Goal: Information Seeking & Learning: Check status

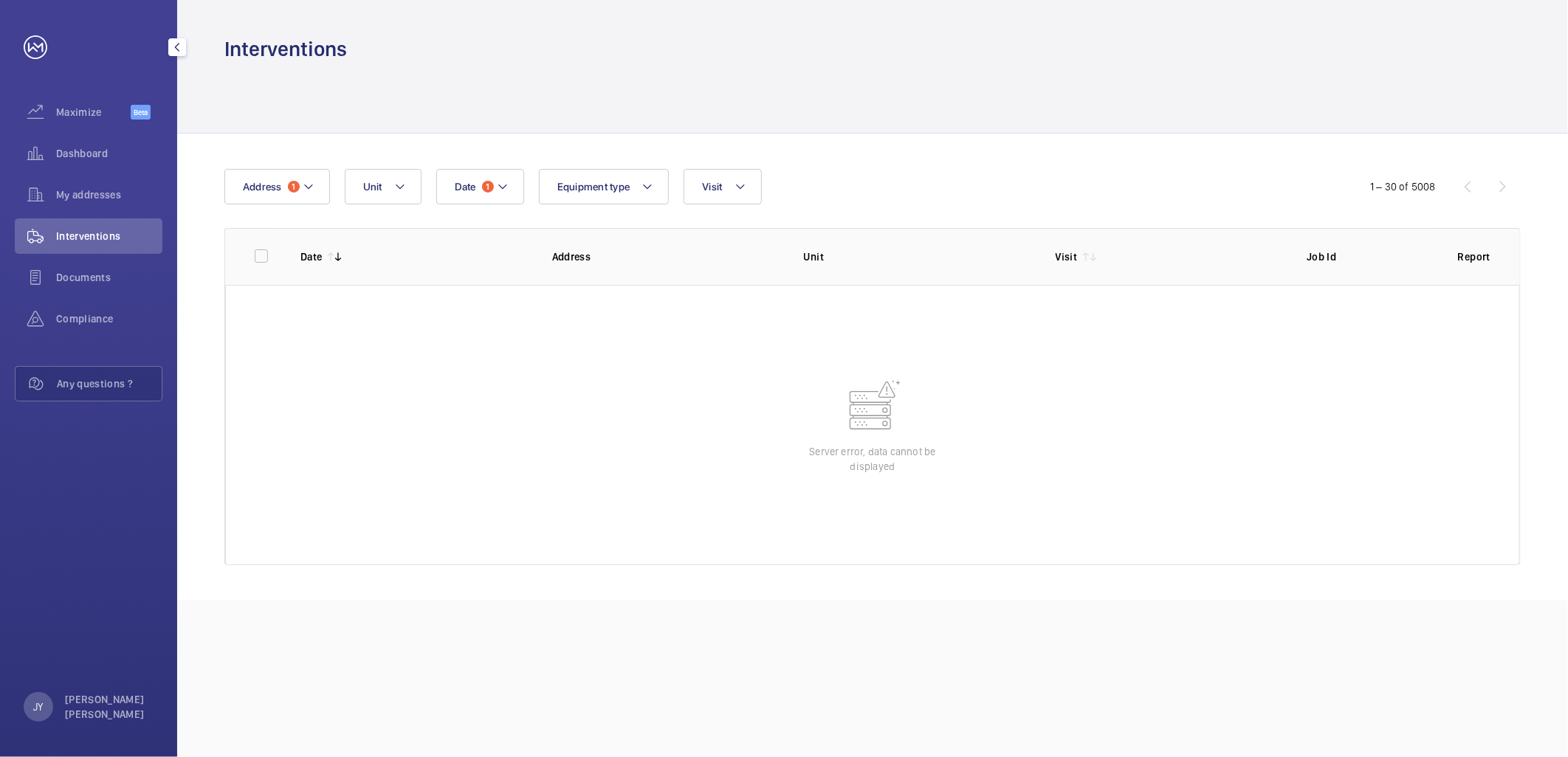
click at [87, 239] on span "Interventions" at bounding box center [109, 235] width 107 height 15
click at [71, 281] on span "Documents" at bounding box center [109, 277] width 107 height 15
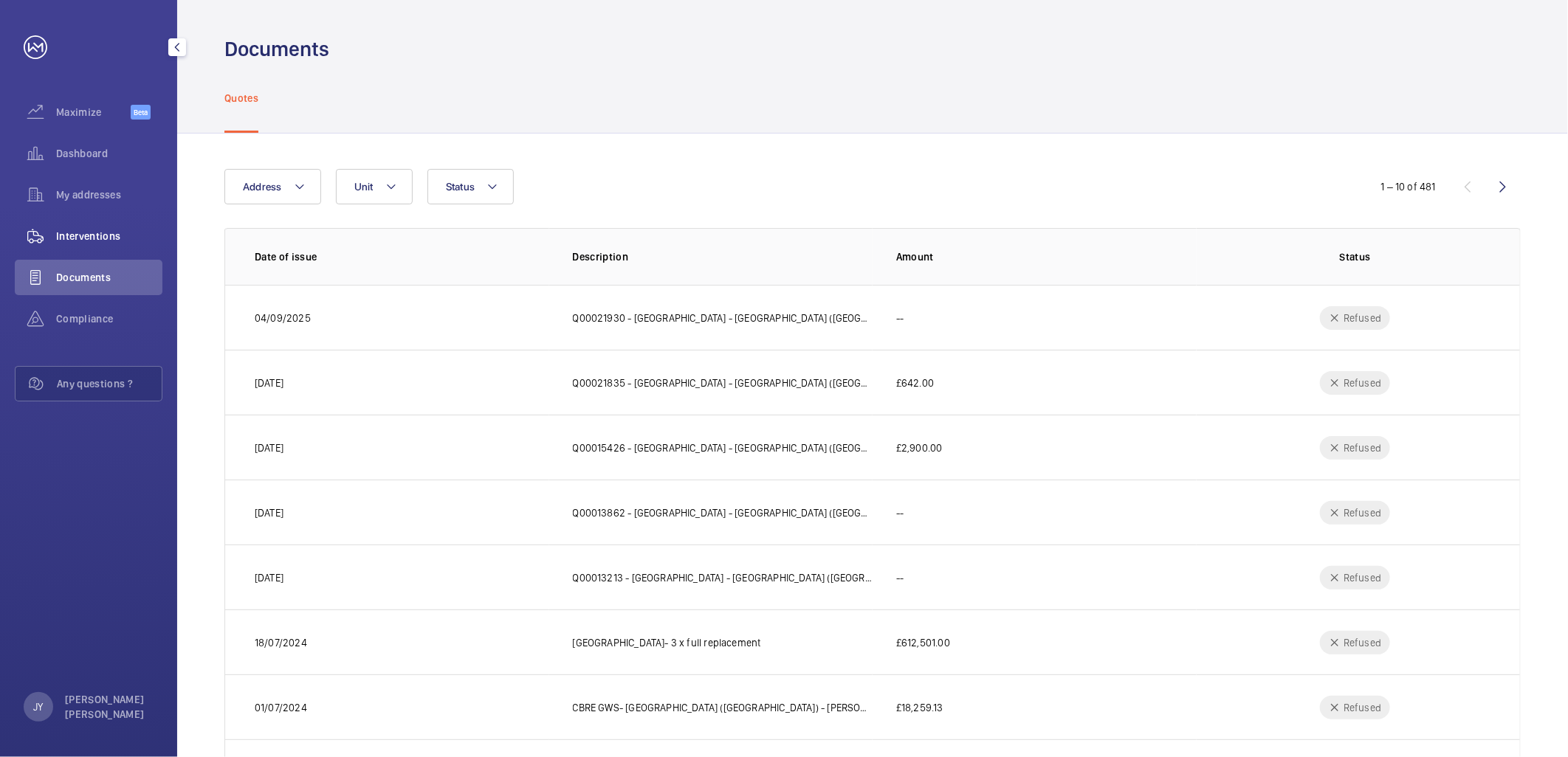
click at [80, 246] on div "Interventions" at bounding box center [88, 236] width 147 height 35
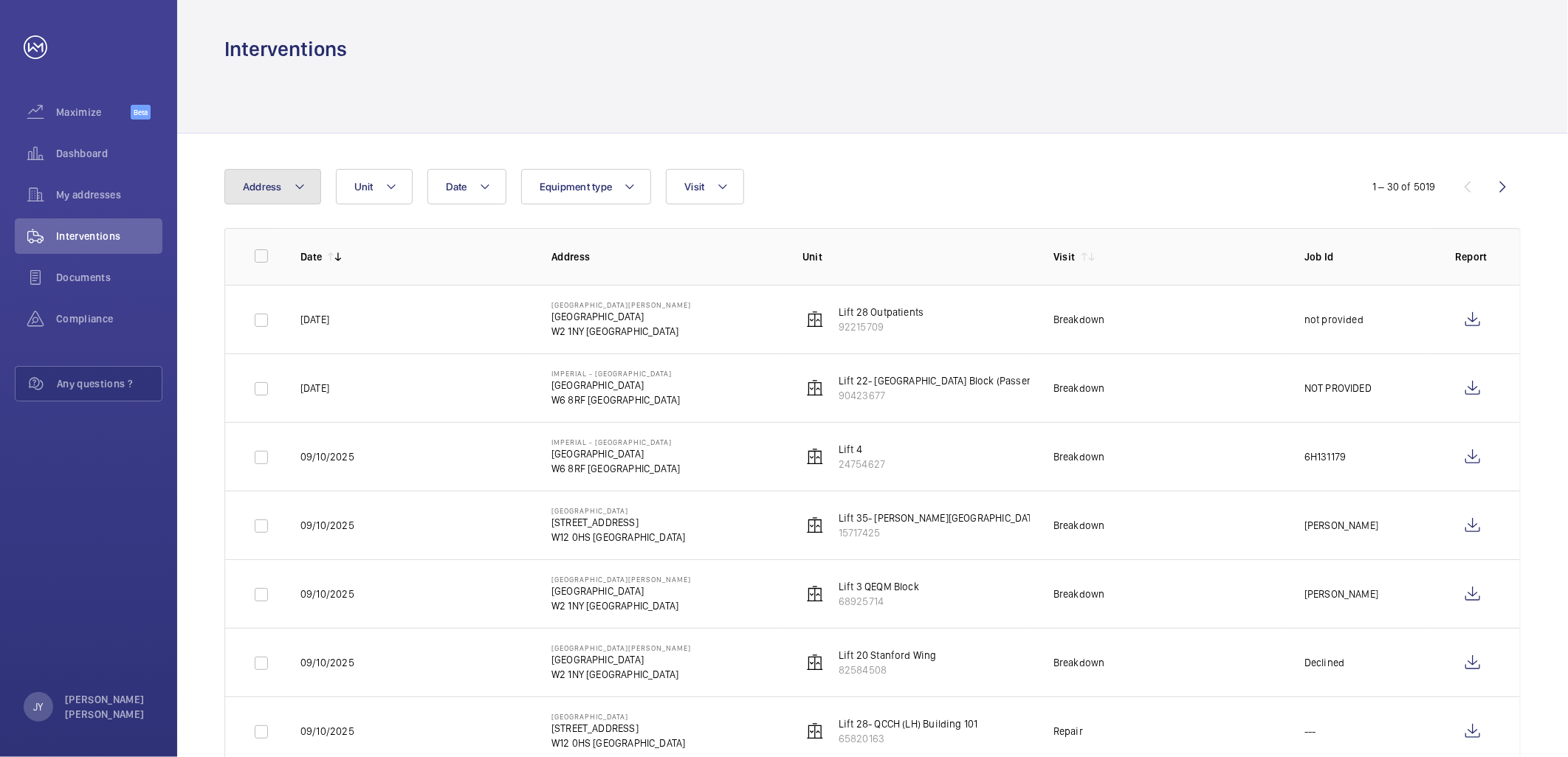
click at [298, 186] on mat-icon at bounding box center [299, 186] width 12 height 18
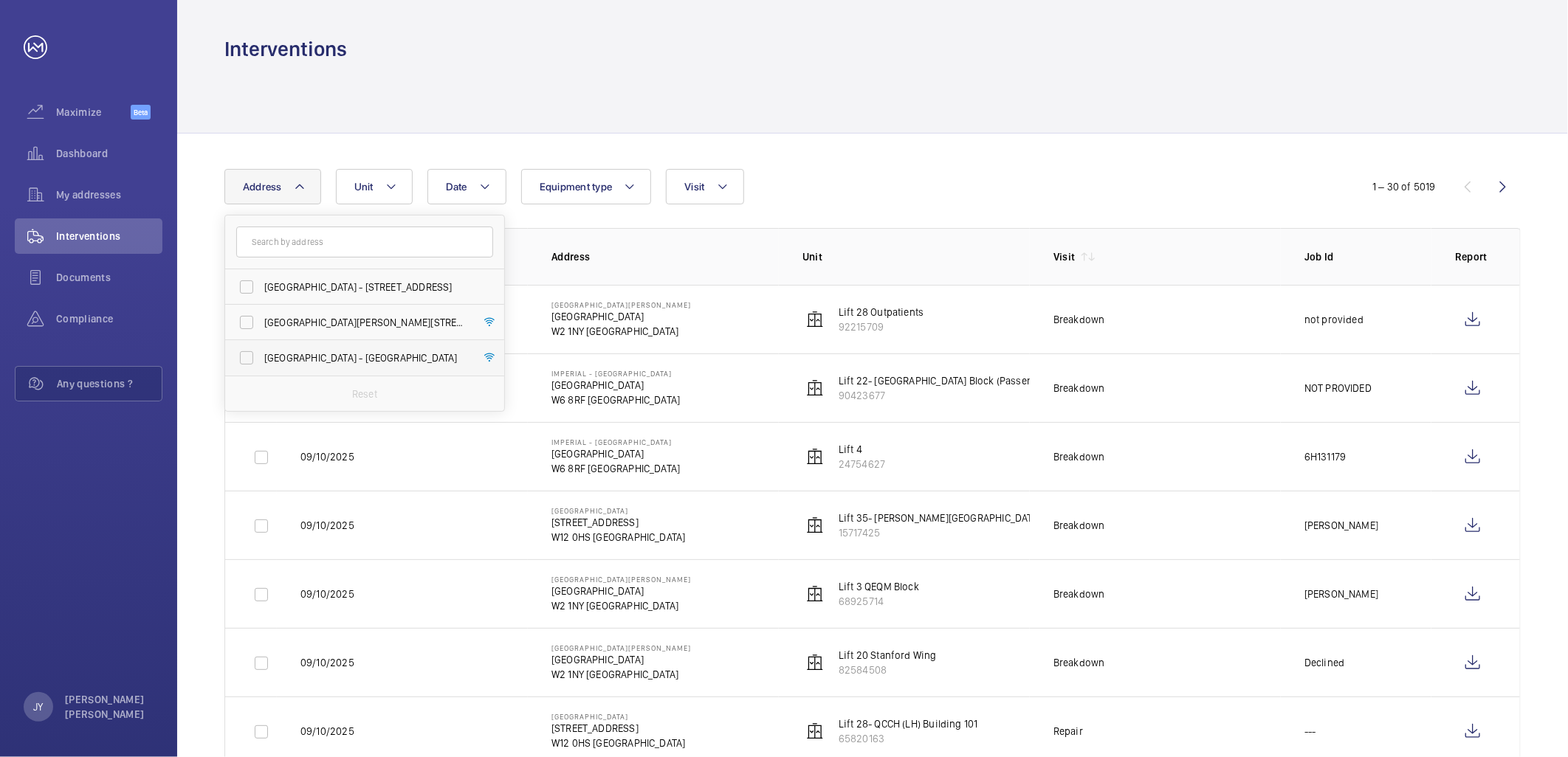
click at [392, 354] on span "[GEOGRAPHIC_DATA] - [GEOGRAPHIC_DATA]" at bounding box center [366, 357] width 203 height 15
click at [262, 354] on input "[GEOGRAPHIC_DATA] - [GEOGRAPHIC_DATA]" at bounding box center [246, 357] width 29 height 29
checkbox input "true"
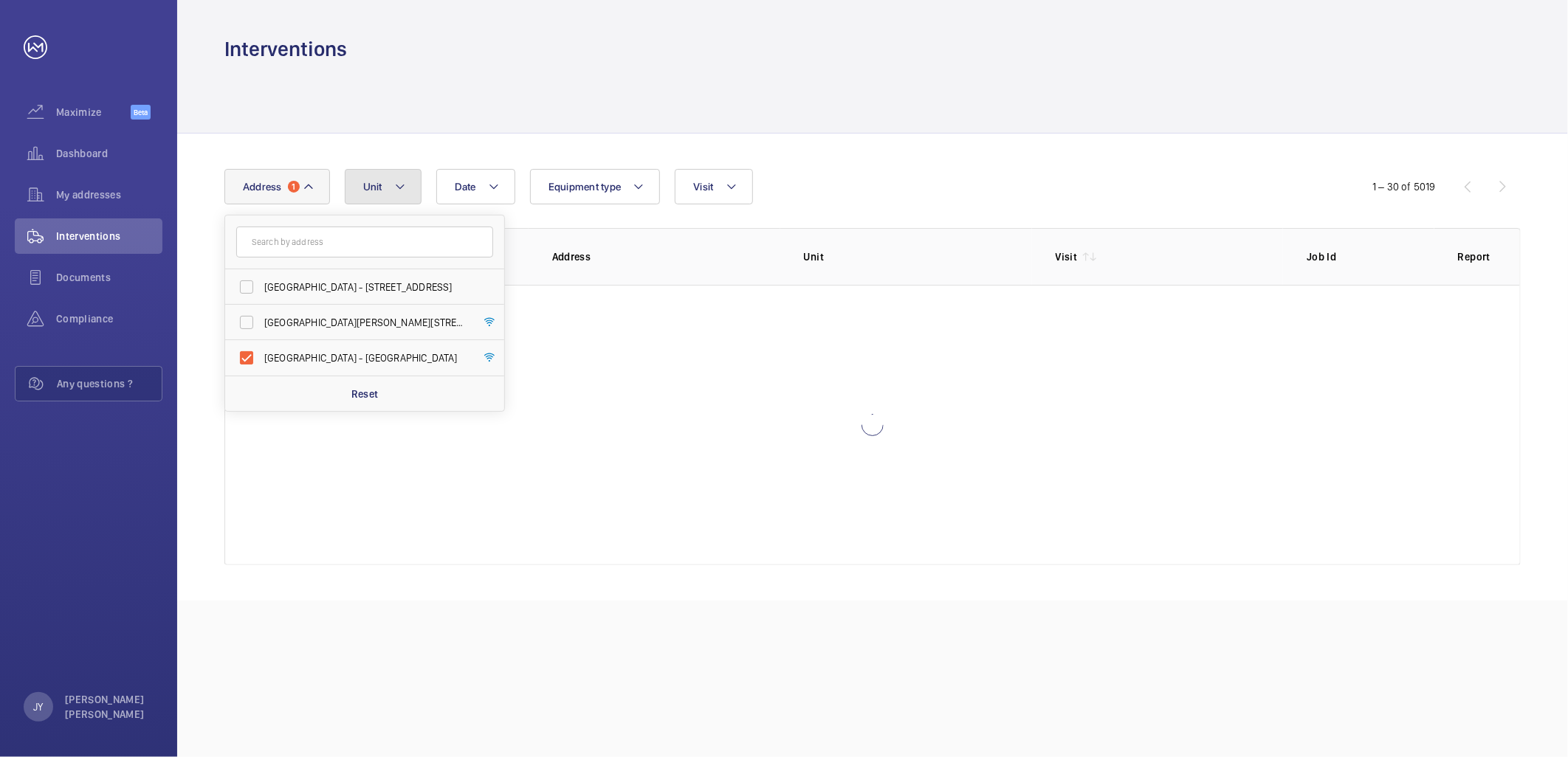
click at [410, 185] on button "Unit" at bounding box center [383, 186] width 77 height 35
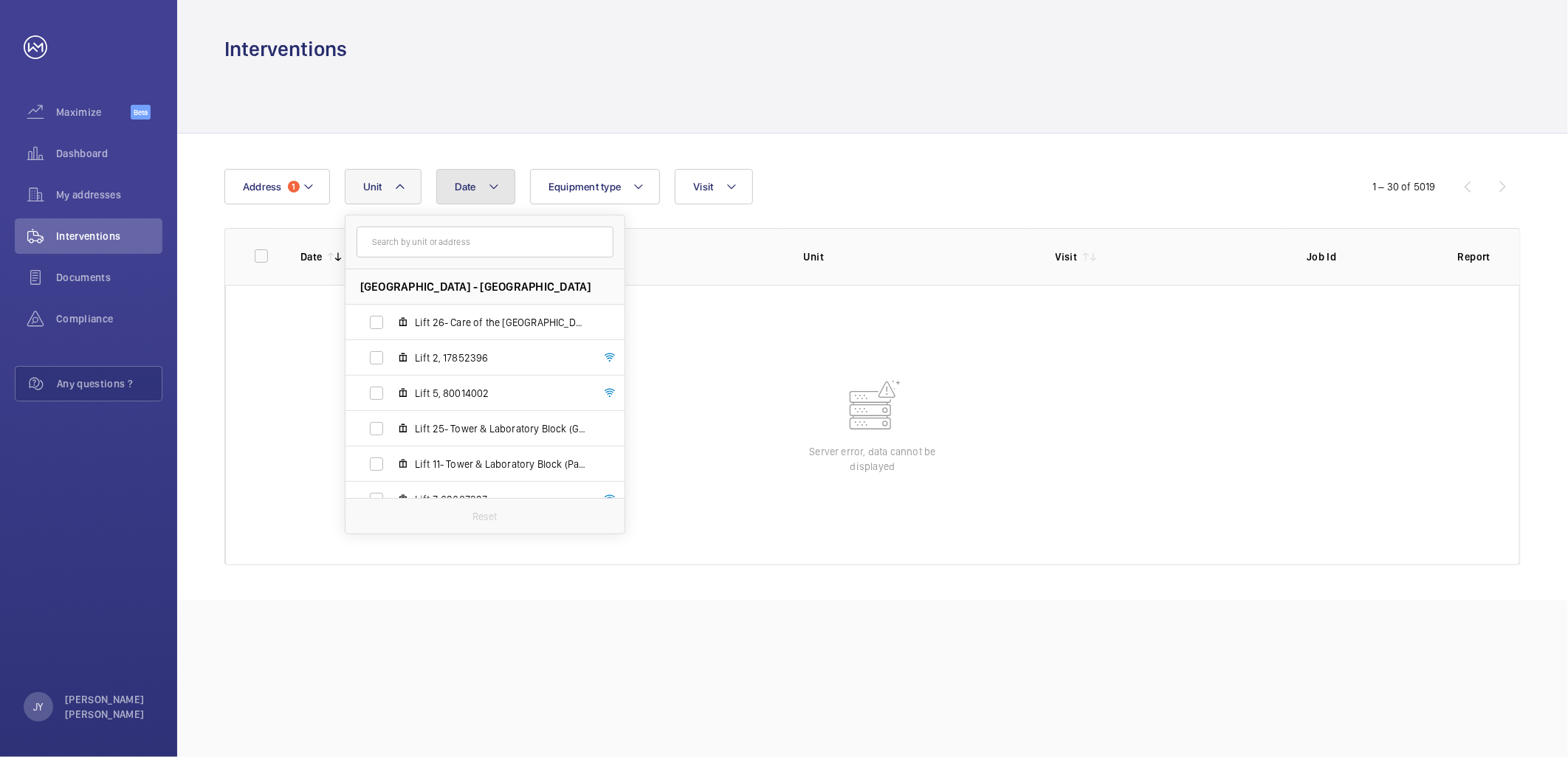
click at [507, 189] on button "Date" at bounding box center [476, 186] width 79 height 35
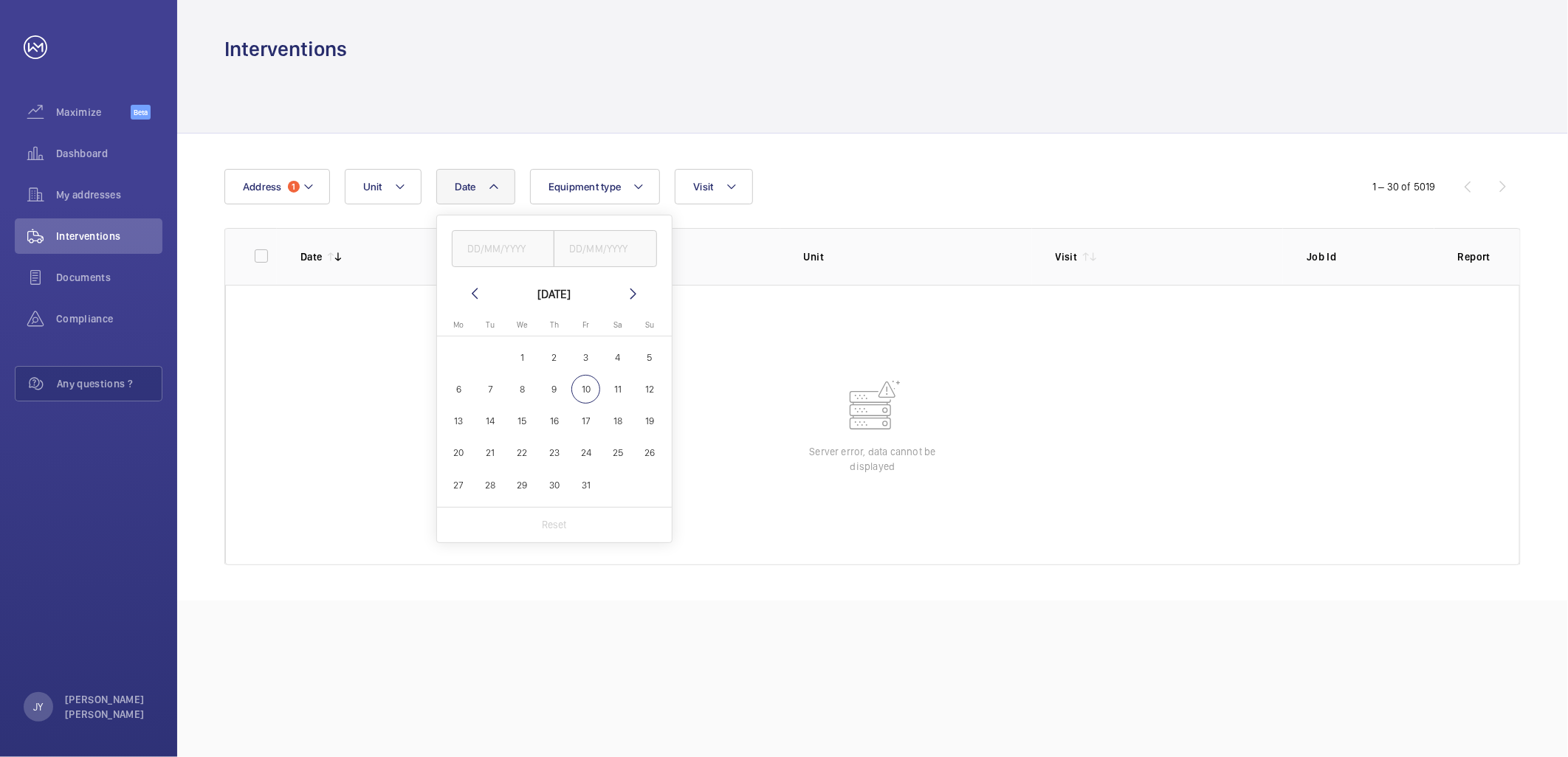
click at [475, 294] on mat-icon at bounding box center [474, 293] width 18 height 18
click at [453, 357] on span "1" at bounding box center [459, 357] width 29 height 29
type input "01/09/2025"
click at [629, 291] on mat-icon at bounding box center [633, 293] width 18 height 18
click at [528, 360] on span "1" at bounding box center [522, 357] width 29 height 29
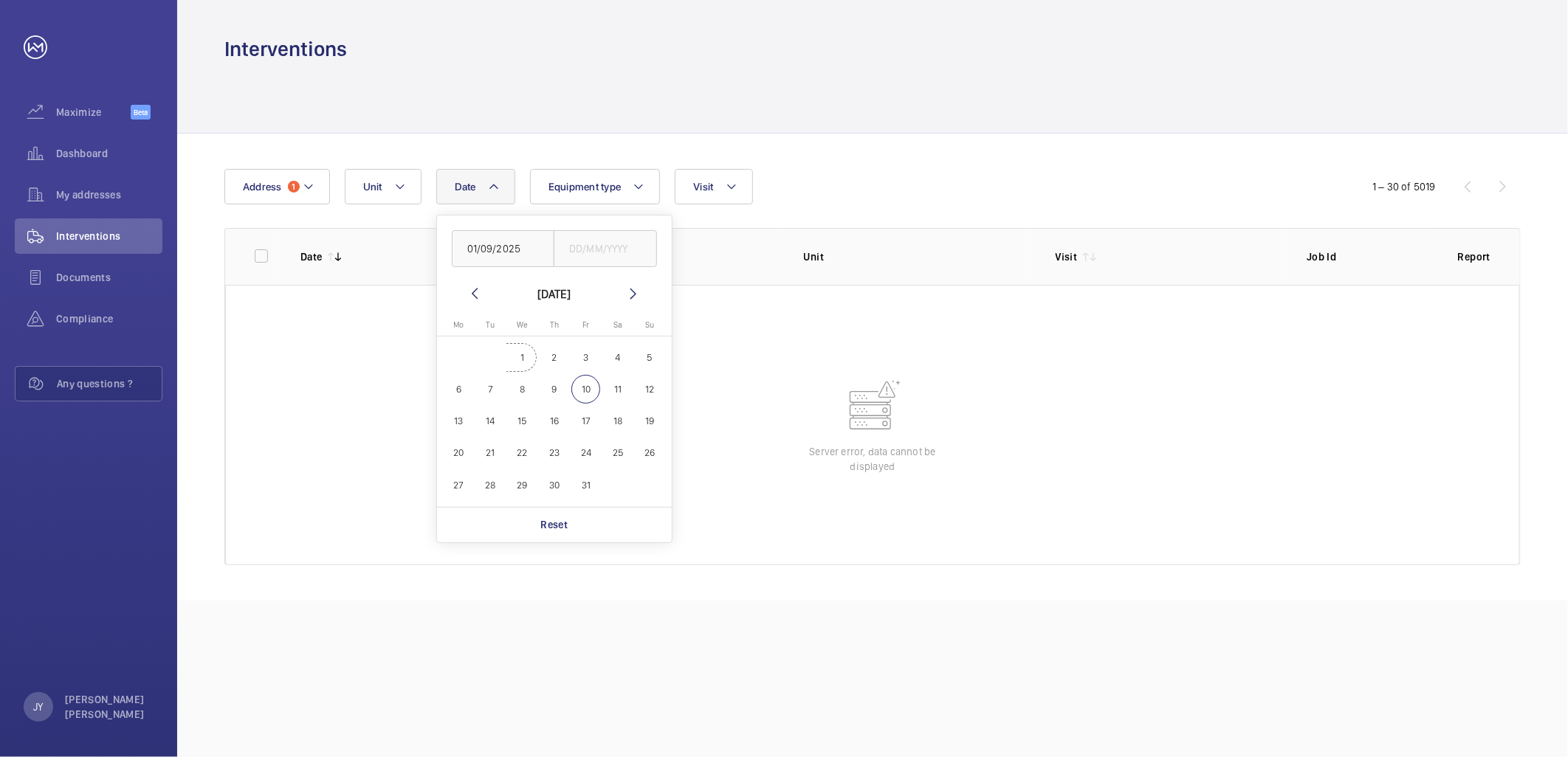
type input "01/10/2025"
click at [524, 391] on span "8" at bounding box center [522, 390] width 29 height 29
type input "08/10/2025"
click at [529, 351] on span "1" at bounding box center [522, 357] width 29 height 29
type input "01/10/2025"
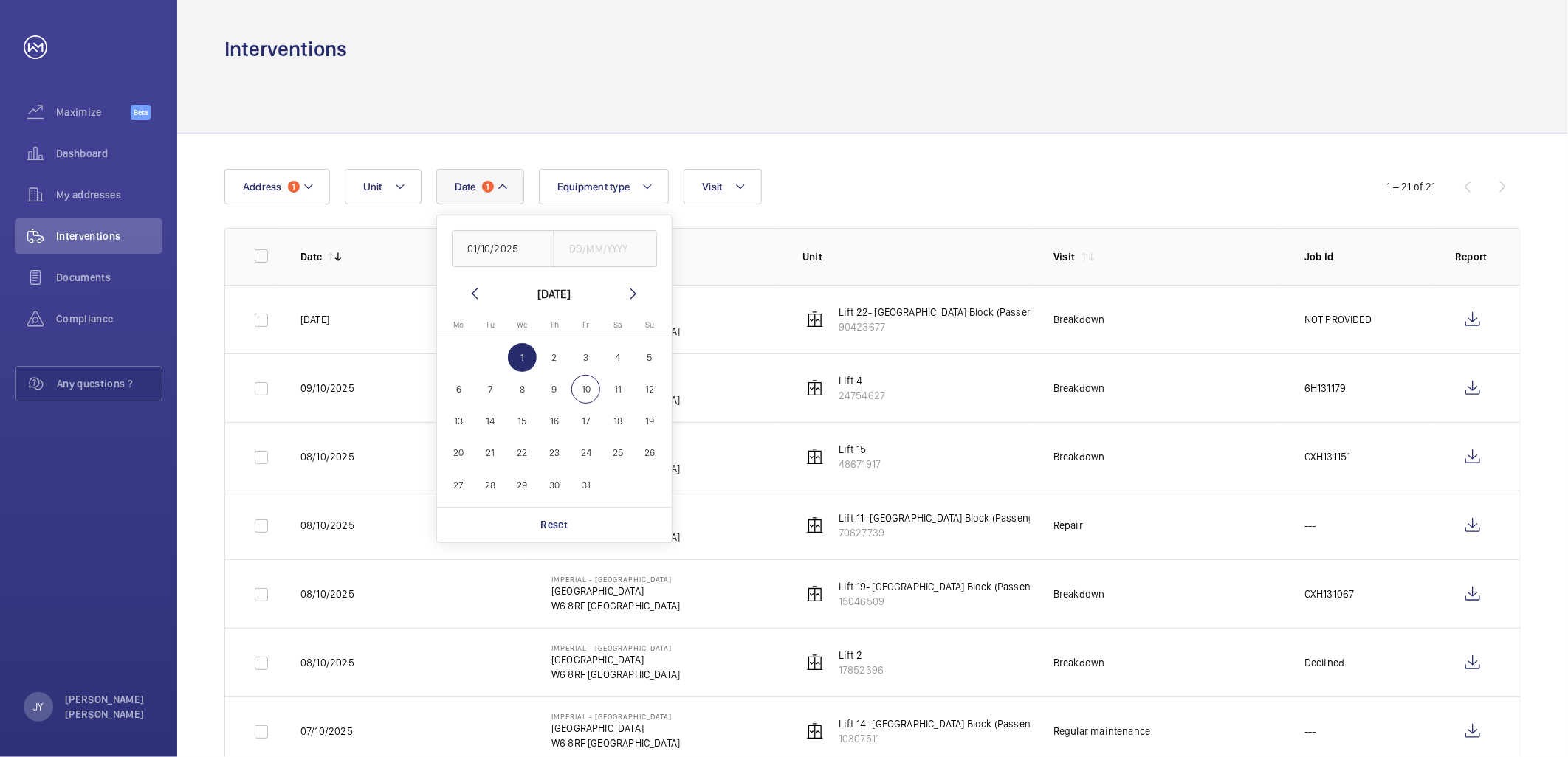
click at [650, 117] on div at bounding box center [873, 97] width 1296 height 70
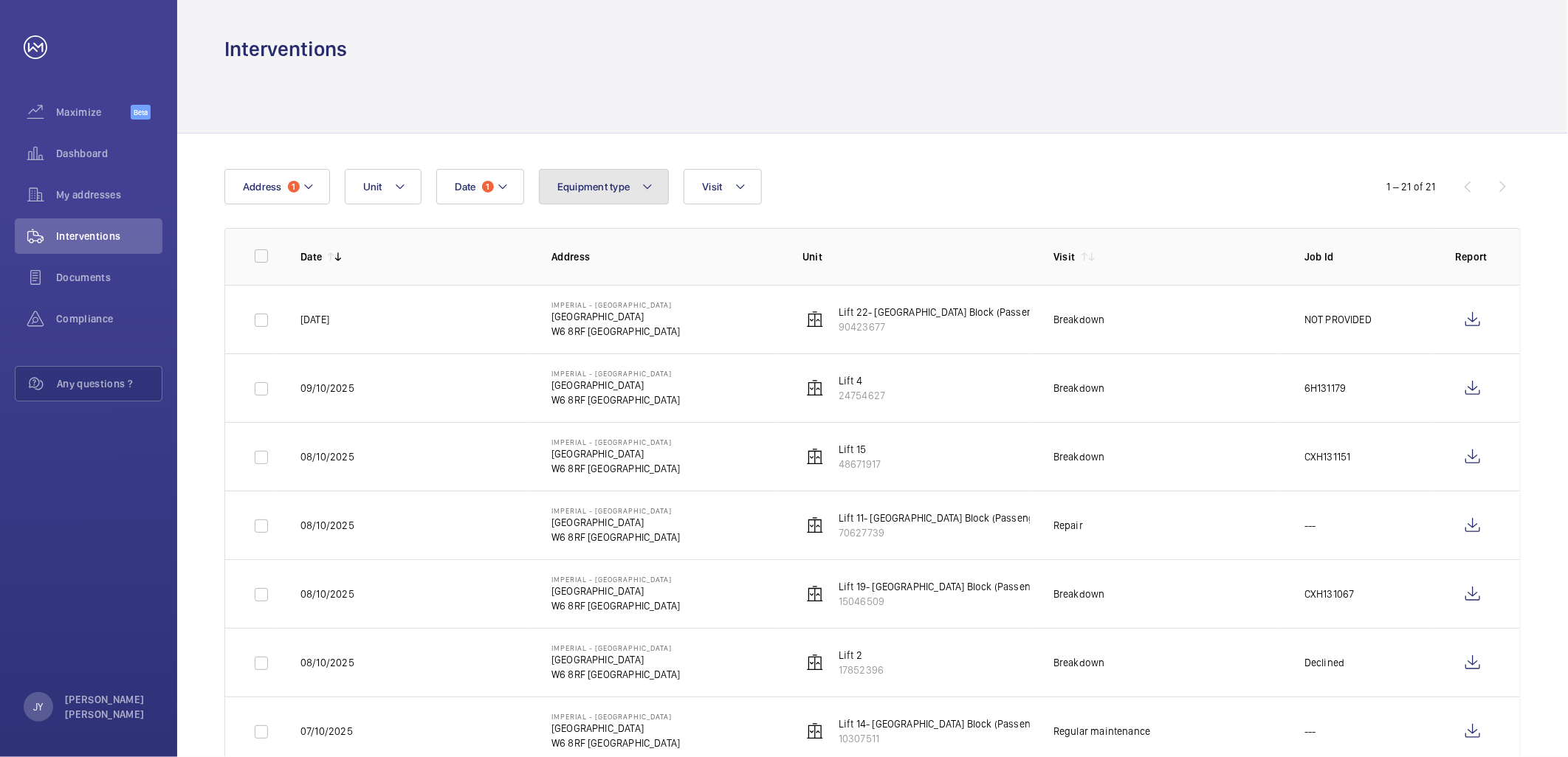
click at [606, 196] on button "Equipment type" at bounding box center [604, 186] width 130 height 35
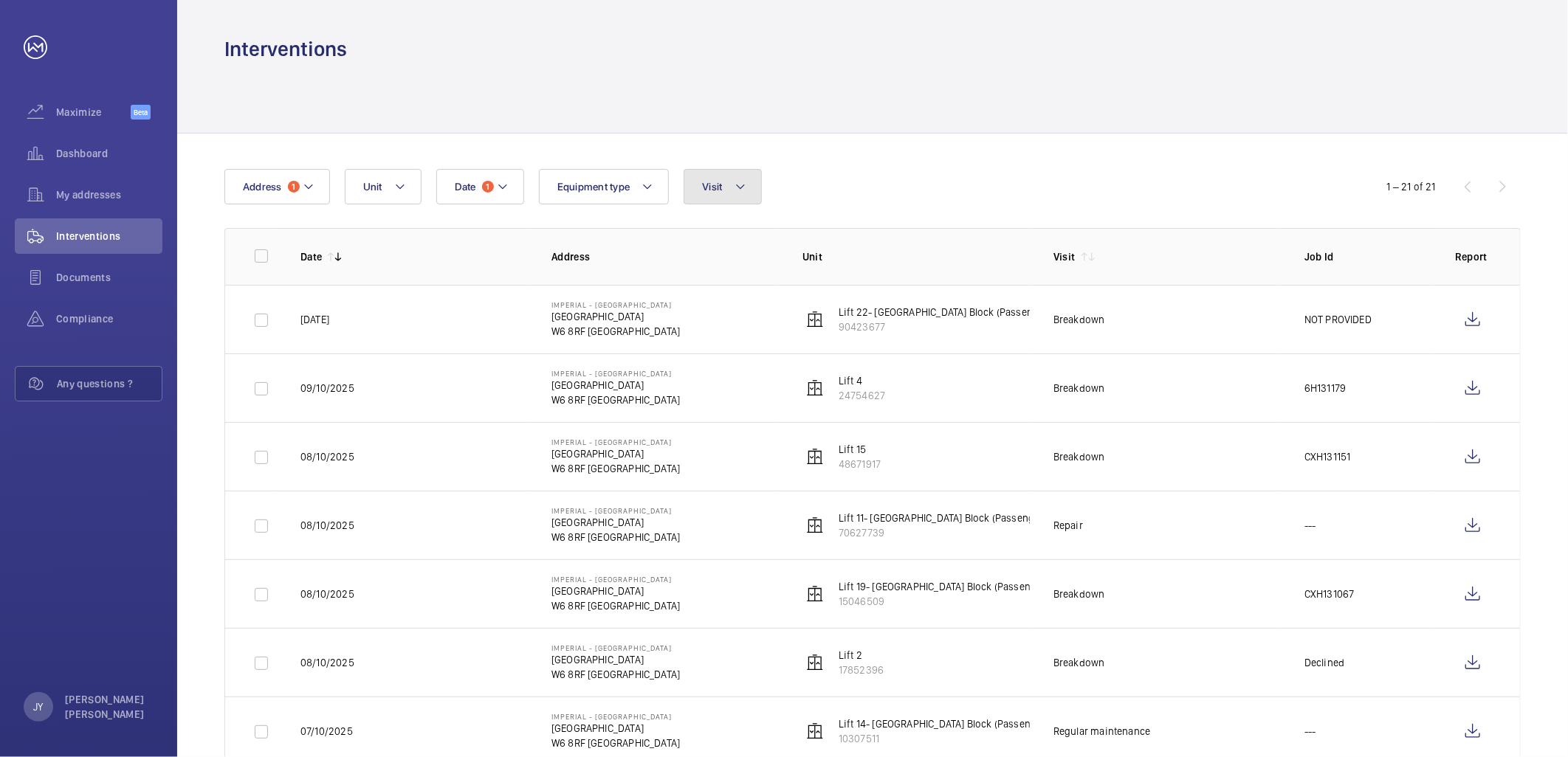
click at [714, 183] on span "Visit" at bounding box center [712, 186] width 20 height 12
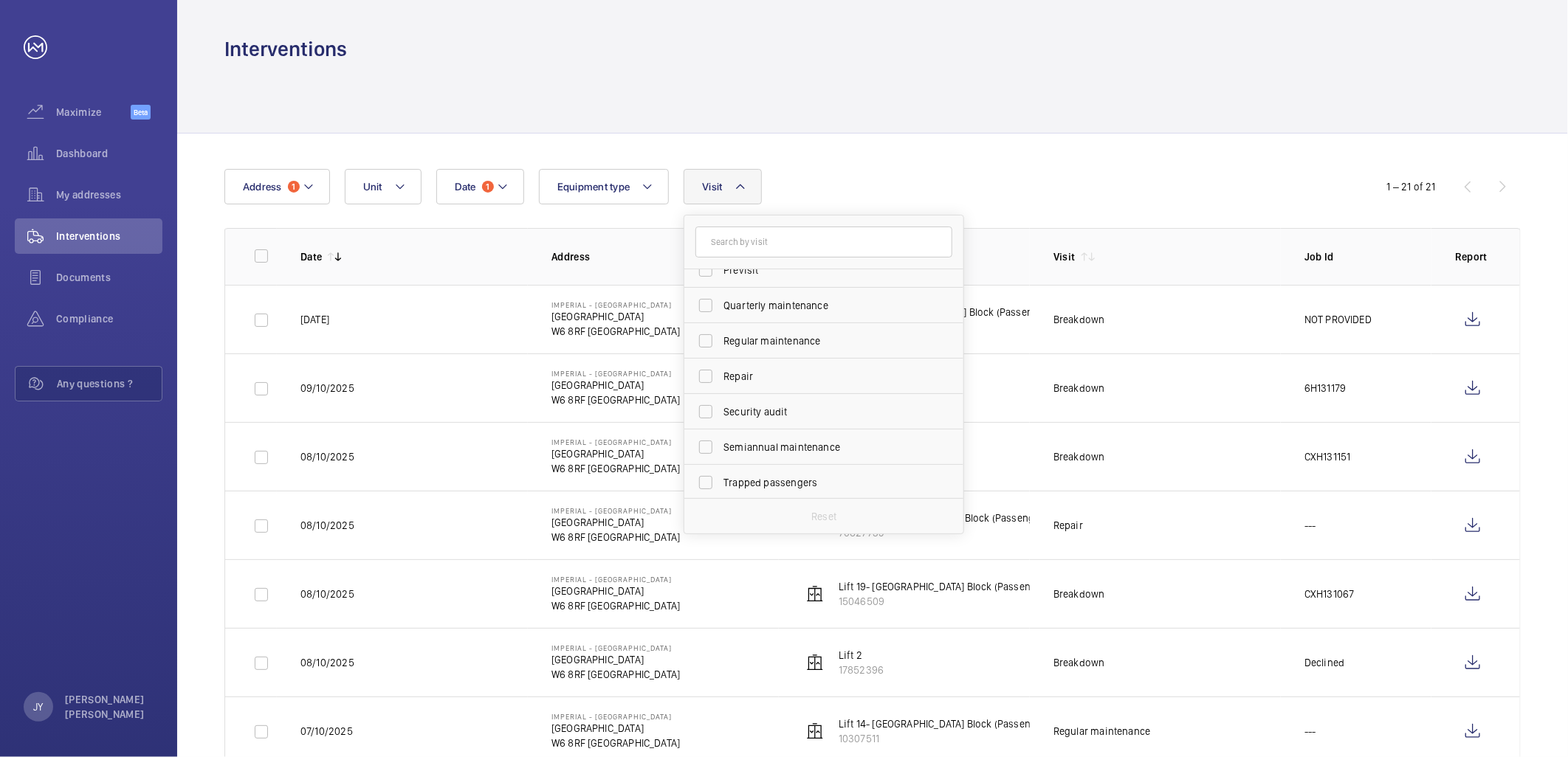
scroll to position [231, 0]
click at [787, 344] on span "Regular maintenance" at bounding box center [825, 339] width 203 height 15
click at [720, 344] on input "Regular maintenance" at bounding box center [706, 339] width 29 height 29
checkbox input "true"
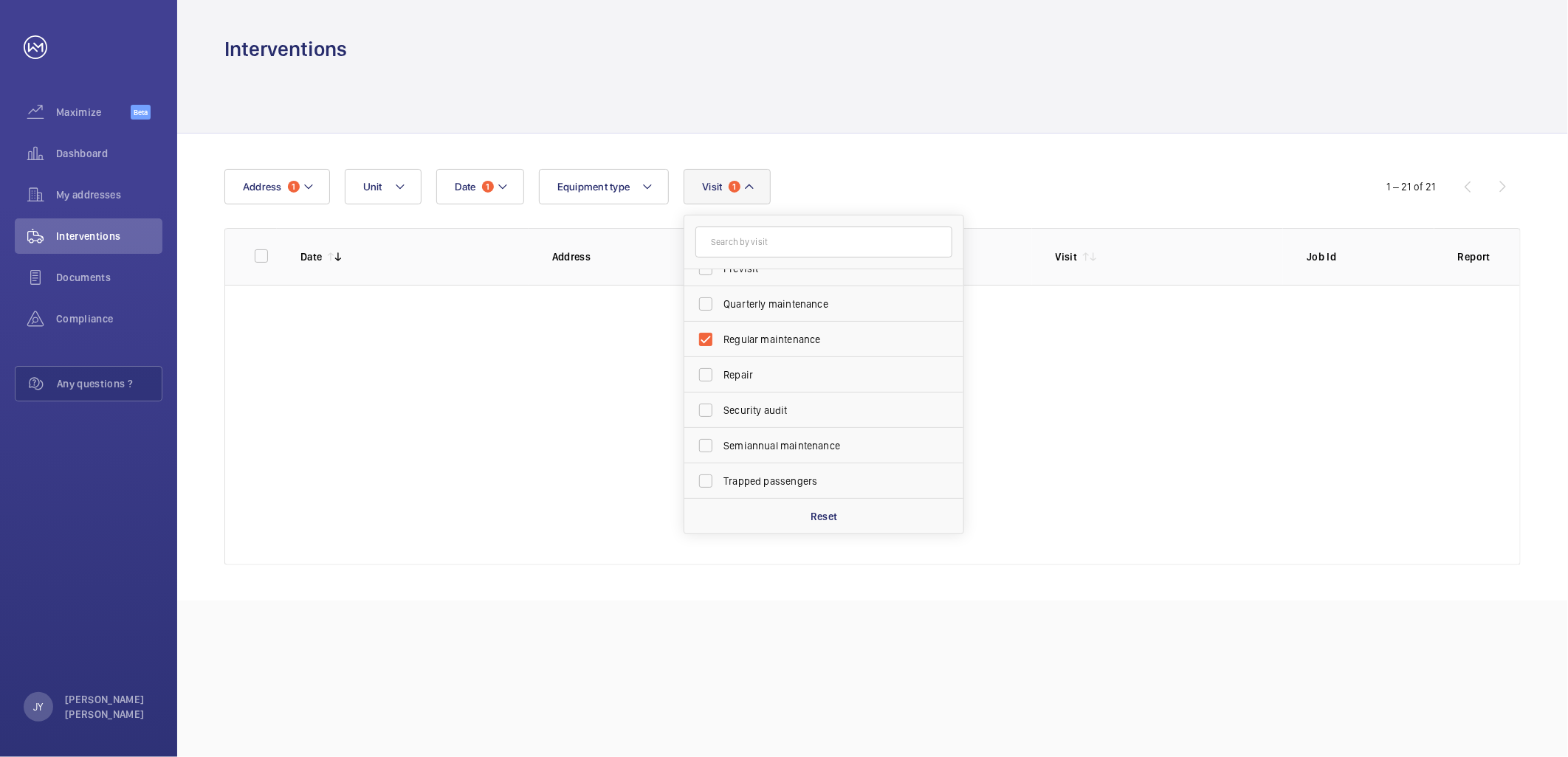
click at [835, 67] on div at bounding box center [873, 97] width 1296 height 70
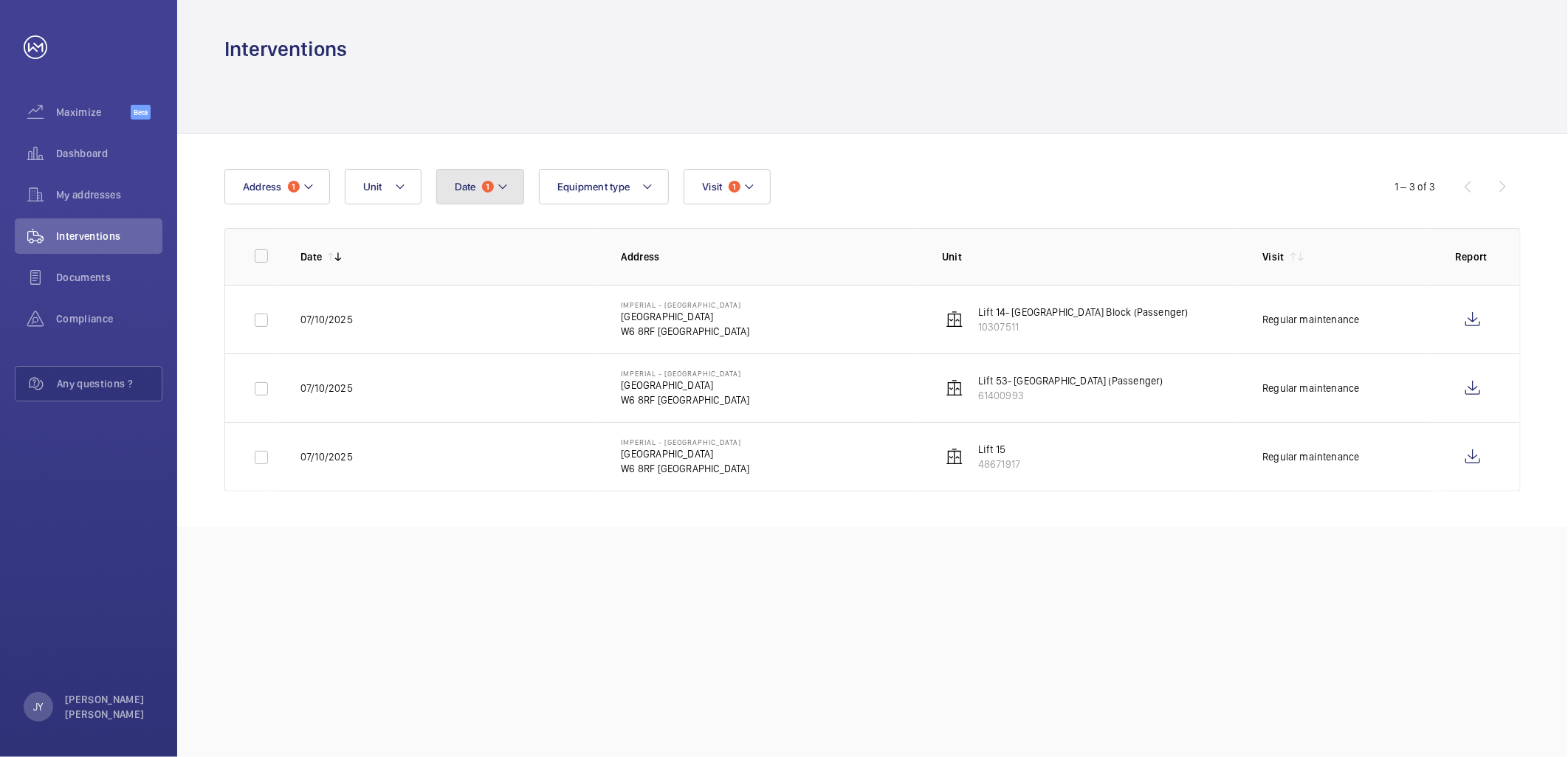
click at [508, 186] on button "Date 1" at bounding box center [480, 186] width 88 height 35
click at [481, 297] on mat-icon at bounding box center [474, 293] width 18 height 18
click at [460, 358] on span "1" at bounding box center [459, 357] width 29 height 29
type input "01/09/2025"
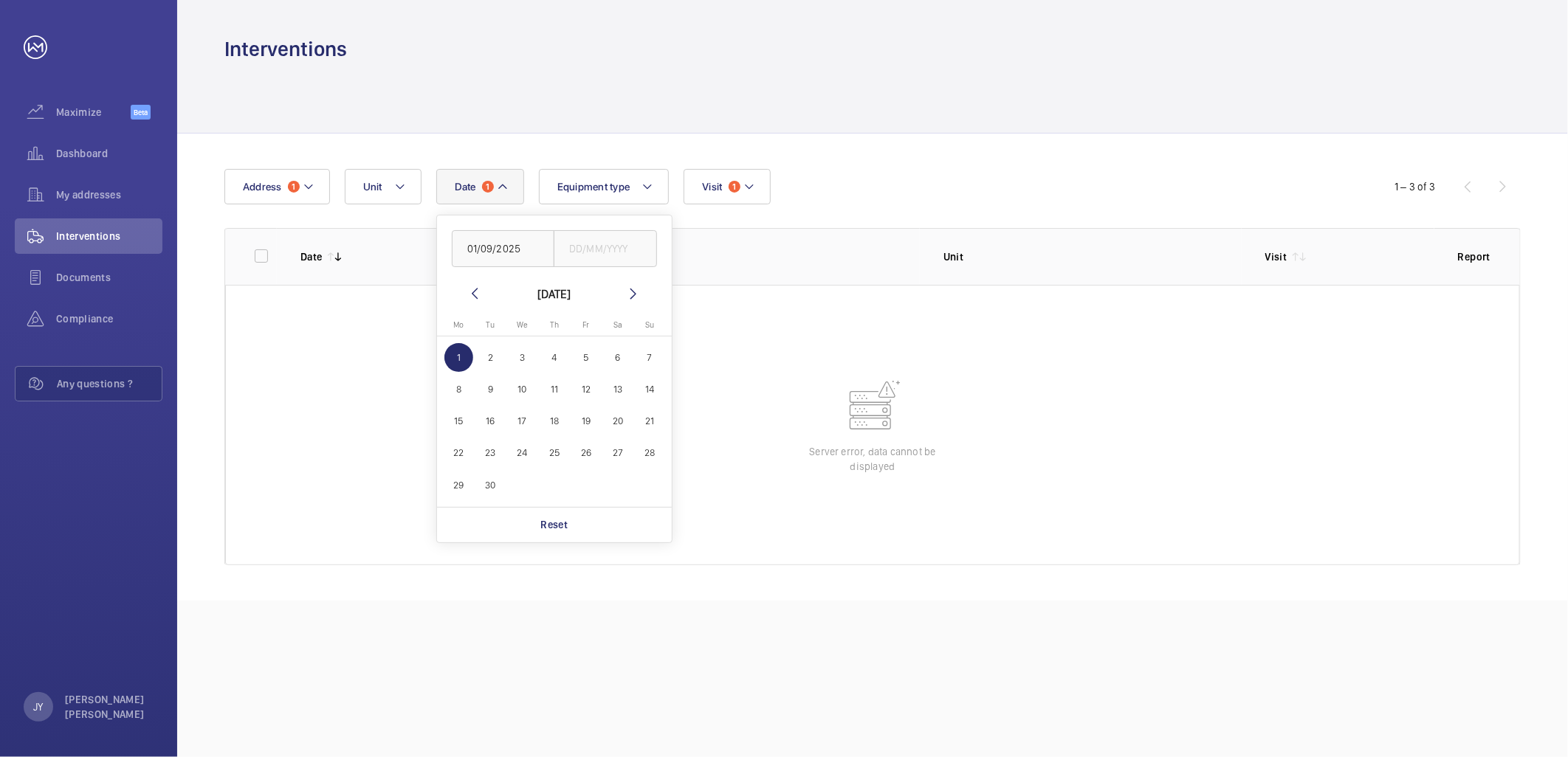
click at [460, 363] on span "1" at bounding box center [459, 357] width 29 height 29
type input "01/09/2025"
click at [489, 360] on span "2" at bounding box center [491, 357] width 29 height 29
type input "[DATE]"
click at [489, 360] on span "2" at bounding box center [491, 357] width 29 height 29
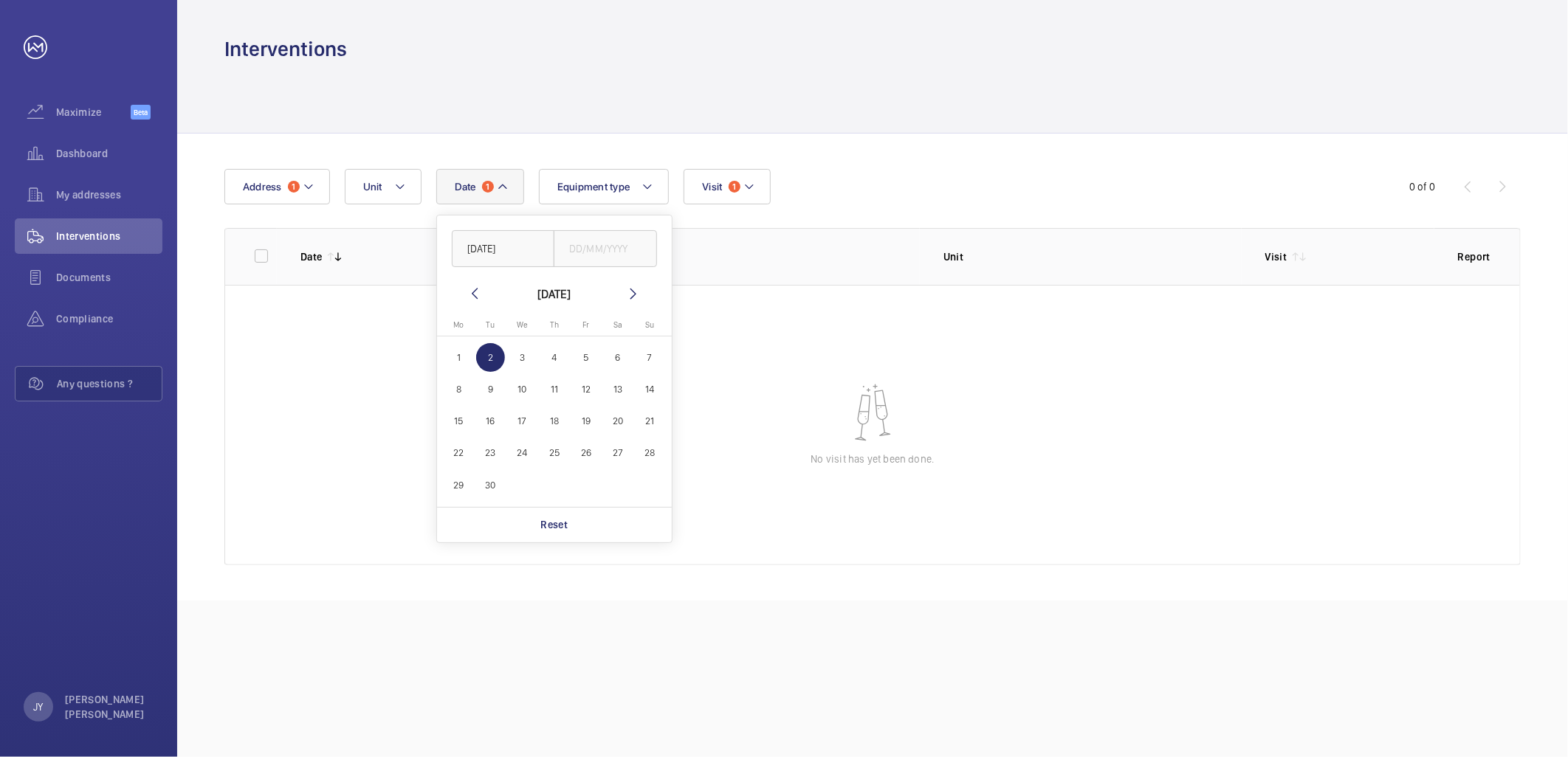
type input "[DATE]"
click at [489, 360] on span "2" at bounding box center [491, 357] width 29 height 29
type input "[DATE]"
click at [617, 74] on div at bounding box center [873, 97] width 1296 height 70
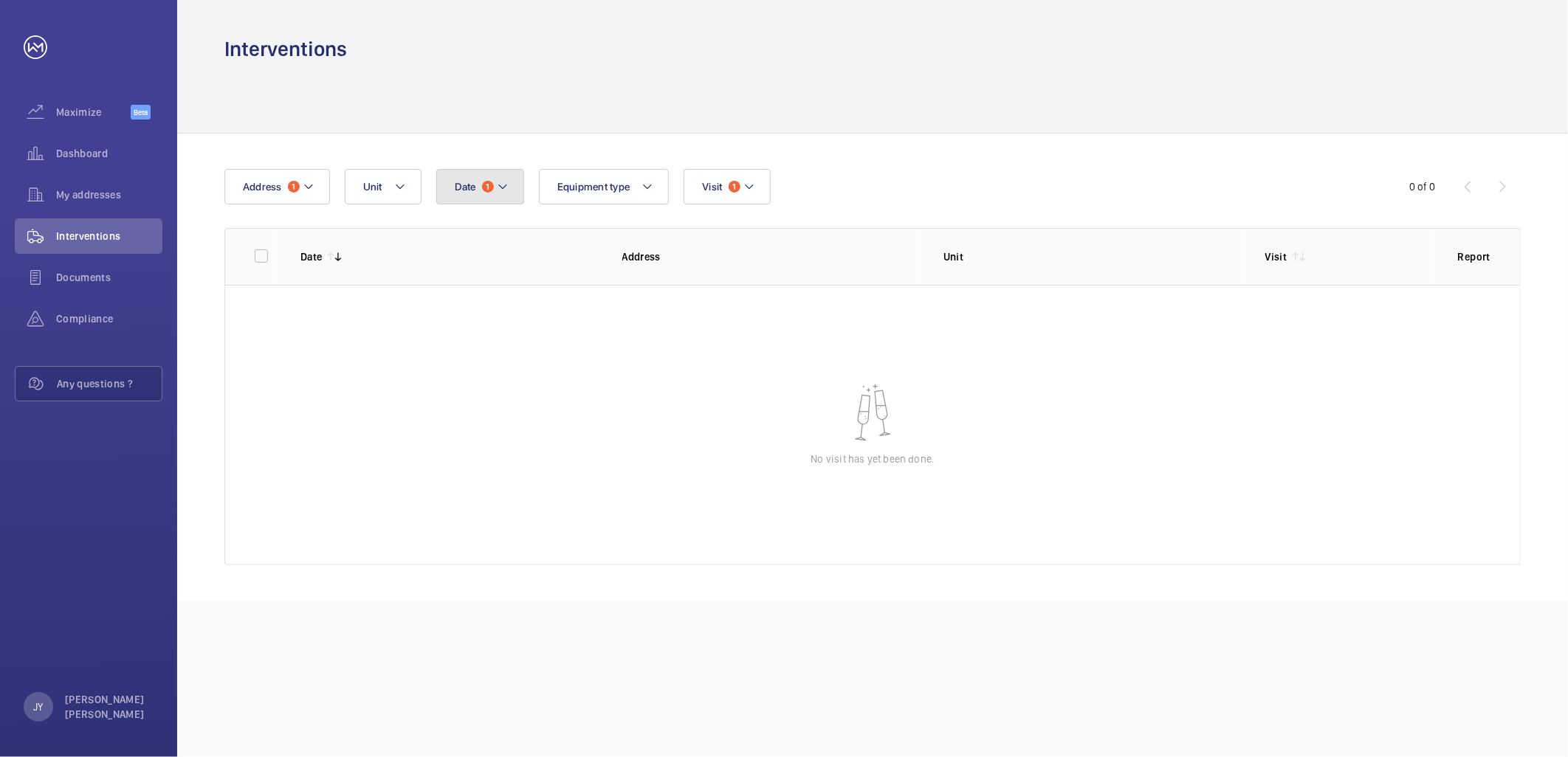
click at [508, 195] on button "Date 1" at bounding box center [480, 186] width 88 height 35
click at [475, 285] on mat-icon at bounding box center [474, 293] width 18 height 18
click at [479, 286] on mat-icon at bounding box center [474, 293] width 18 height 18
click at [572, 356] on span "1" at bounding box center [586, 357] width 29 height 29
type input "01/08/2025"
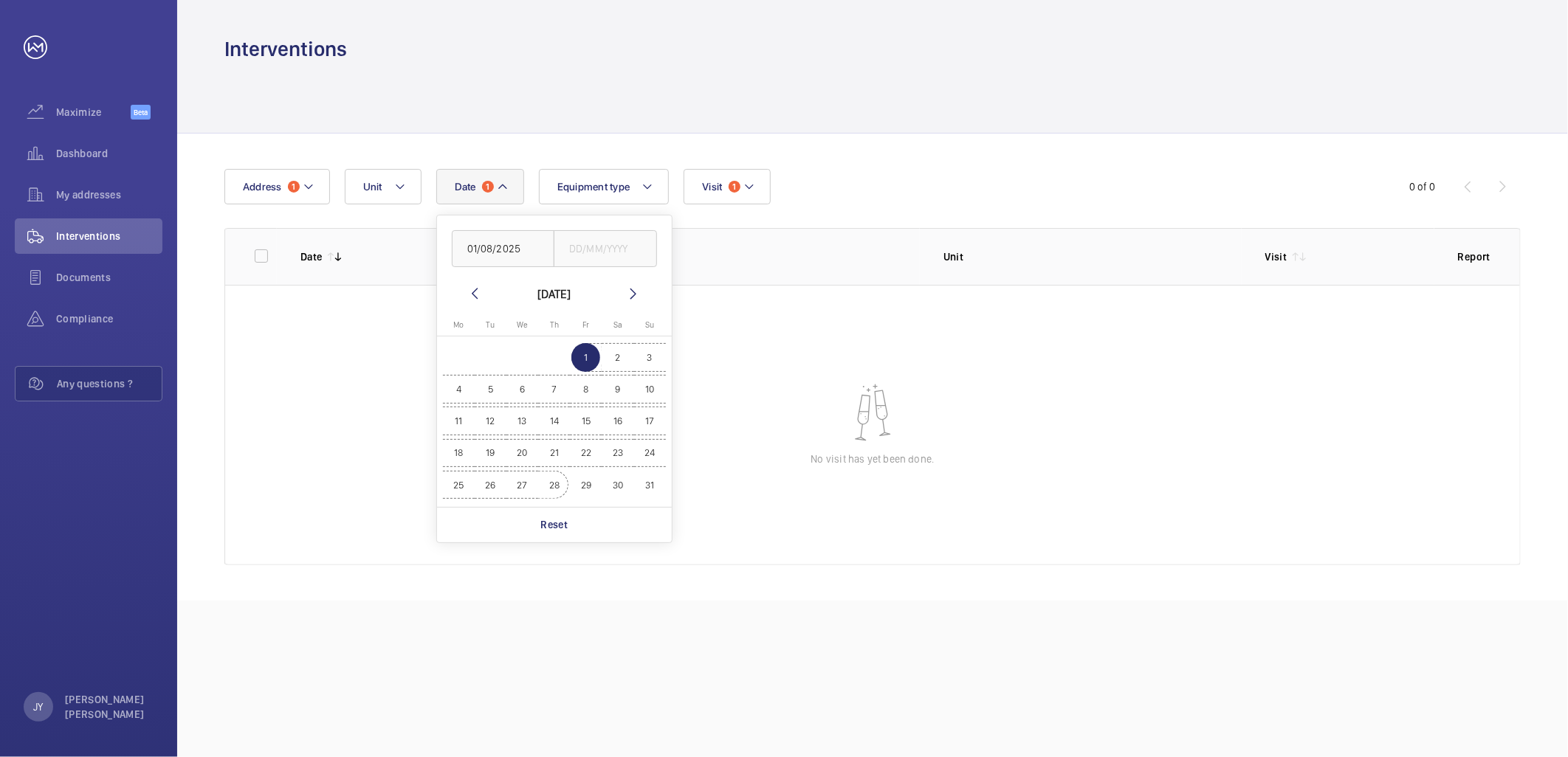
click at [571, 489] on button "29" at bounding box center [585, 485] width 31 height 31
type input "29/08/2025"
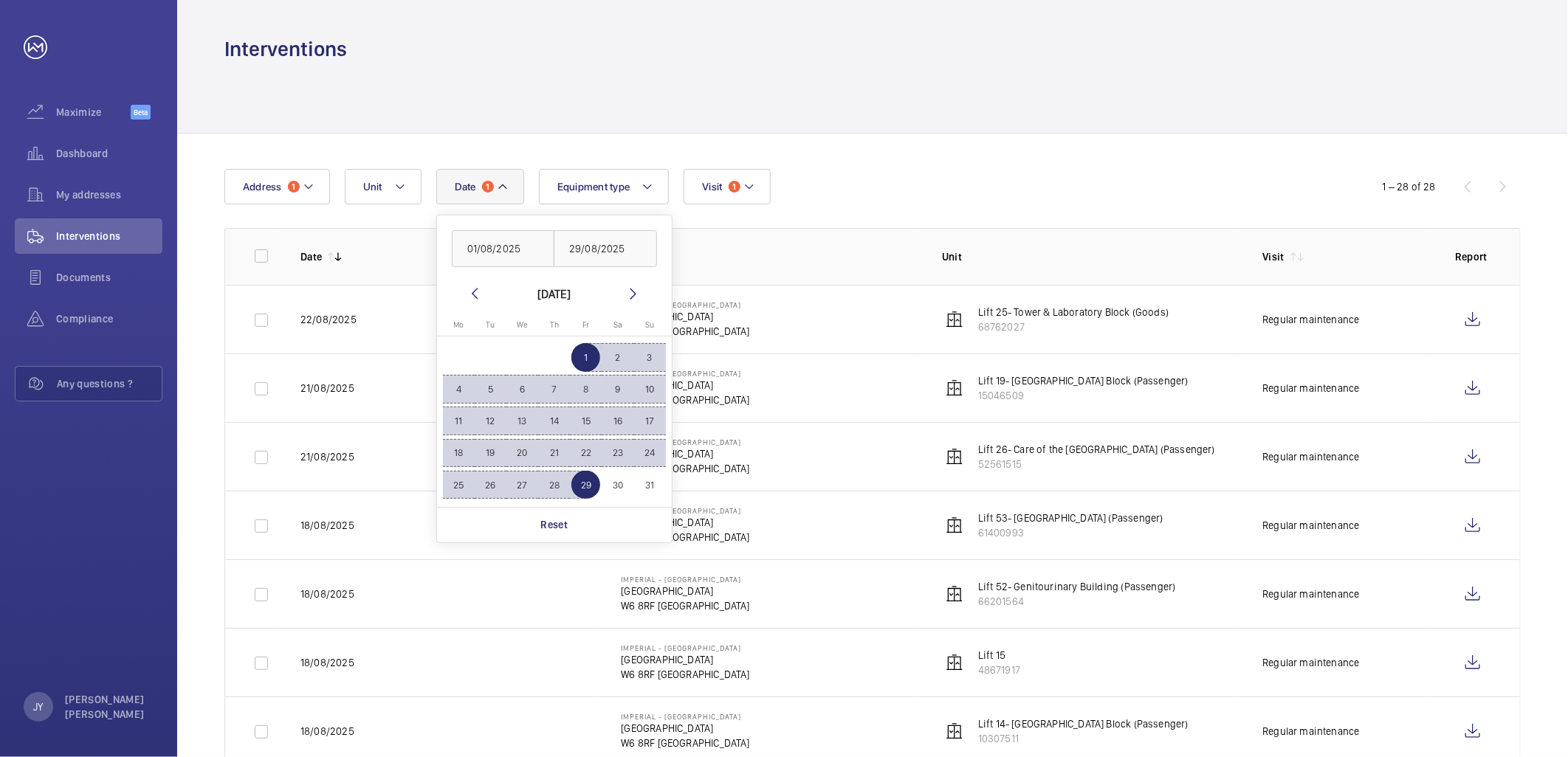
click at [578, 358] on span "1" at bounding box center [586, 357] width 29 height 29
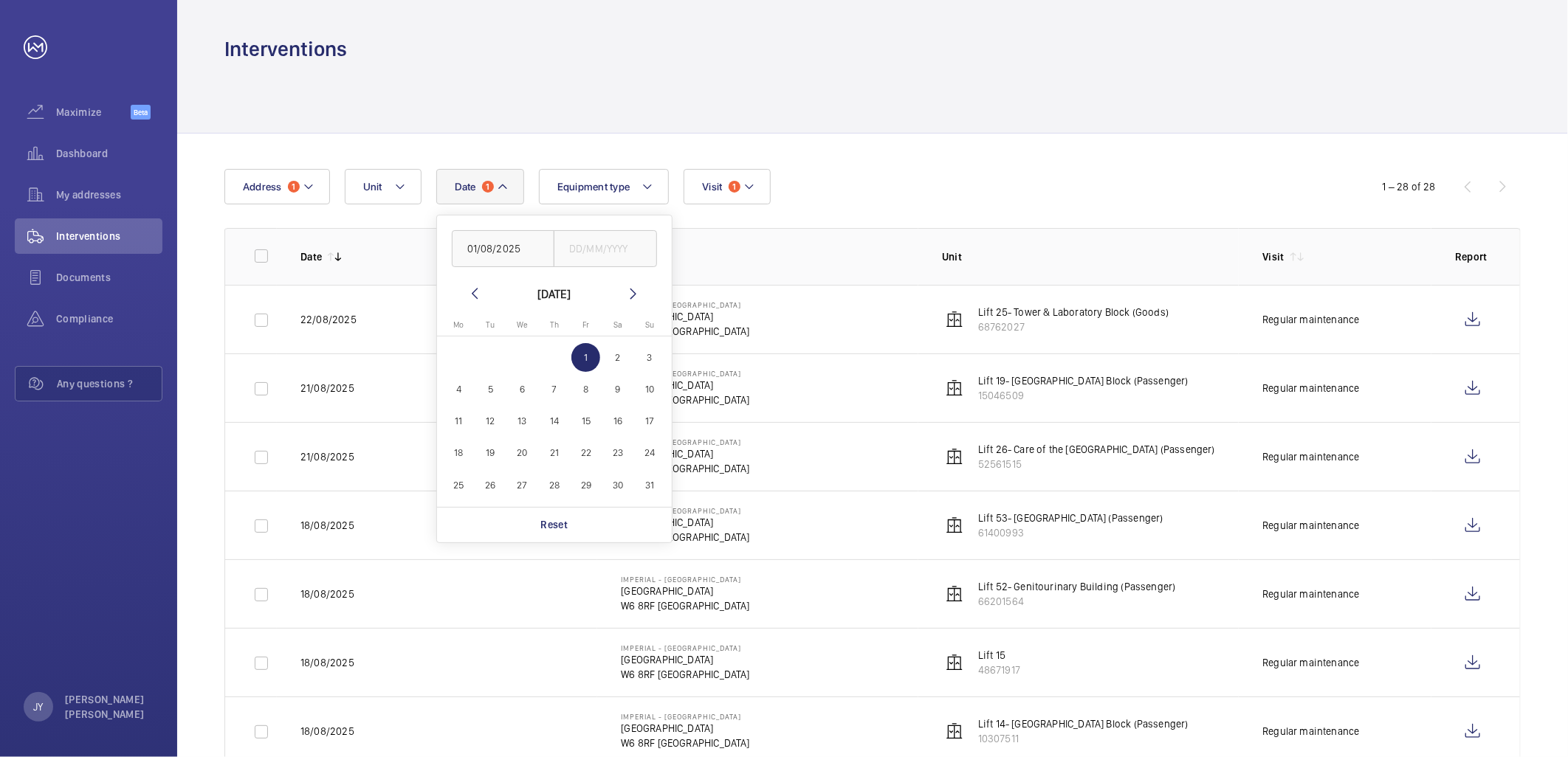
click at [628, 300] on mat-icon at bounding box center [633, 293] width 18 height 18
click at [498, 485] on span "30" at bounding box center [491, 485] width 29 height 29
type input "30/09/2025"
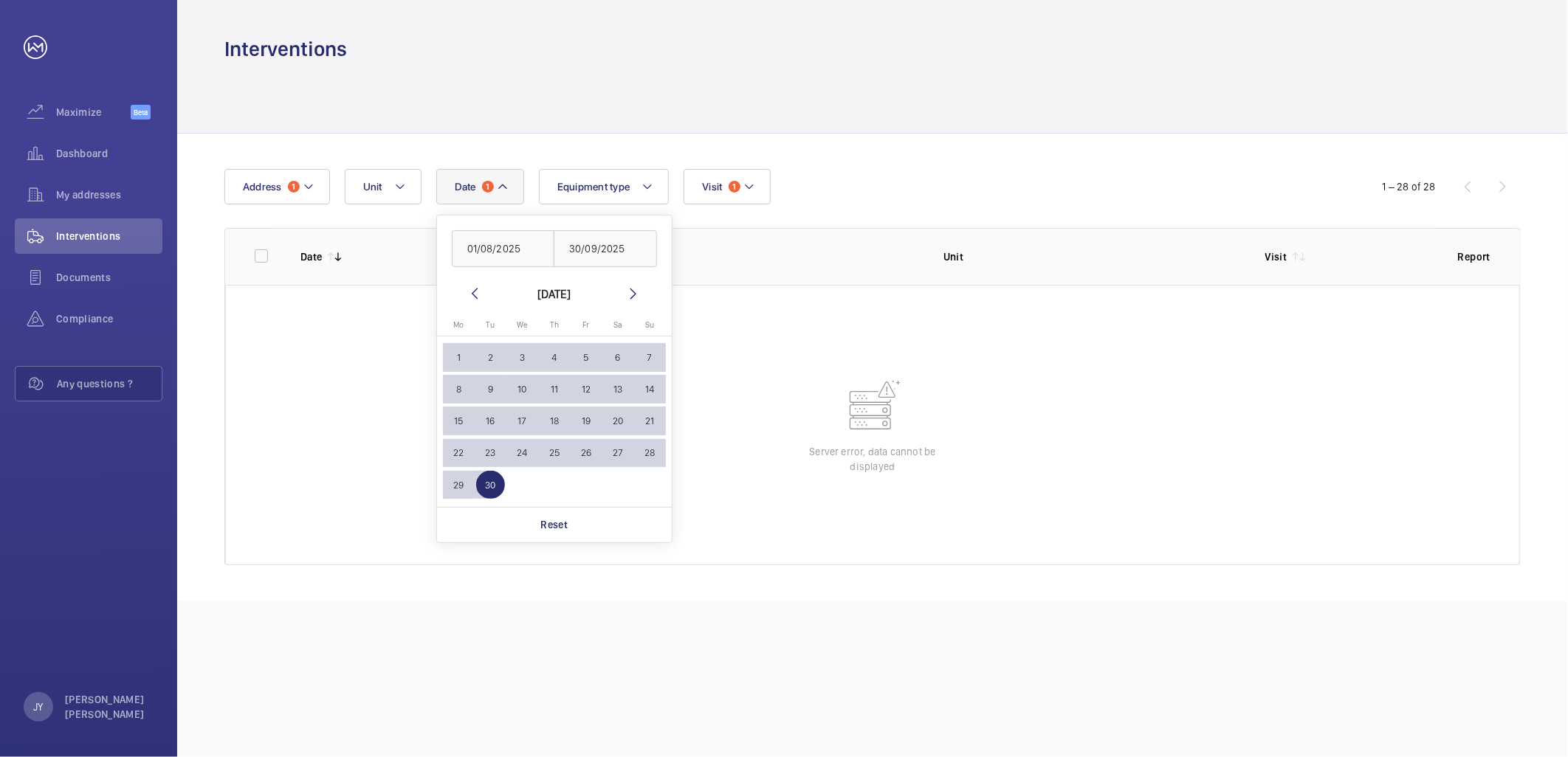
click at [465, 358] on span "1" at bounding box center [459, 357] width 29 height 29
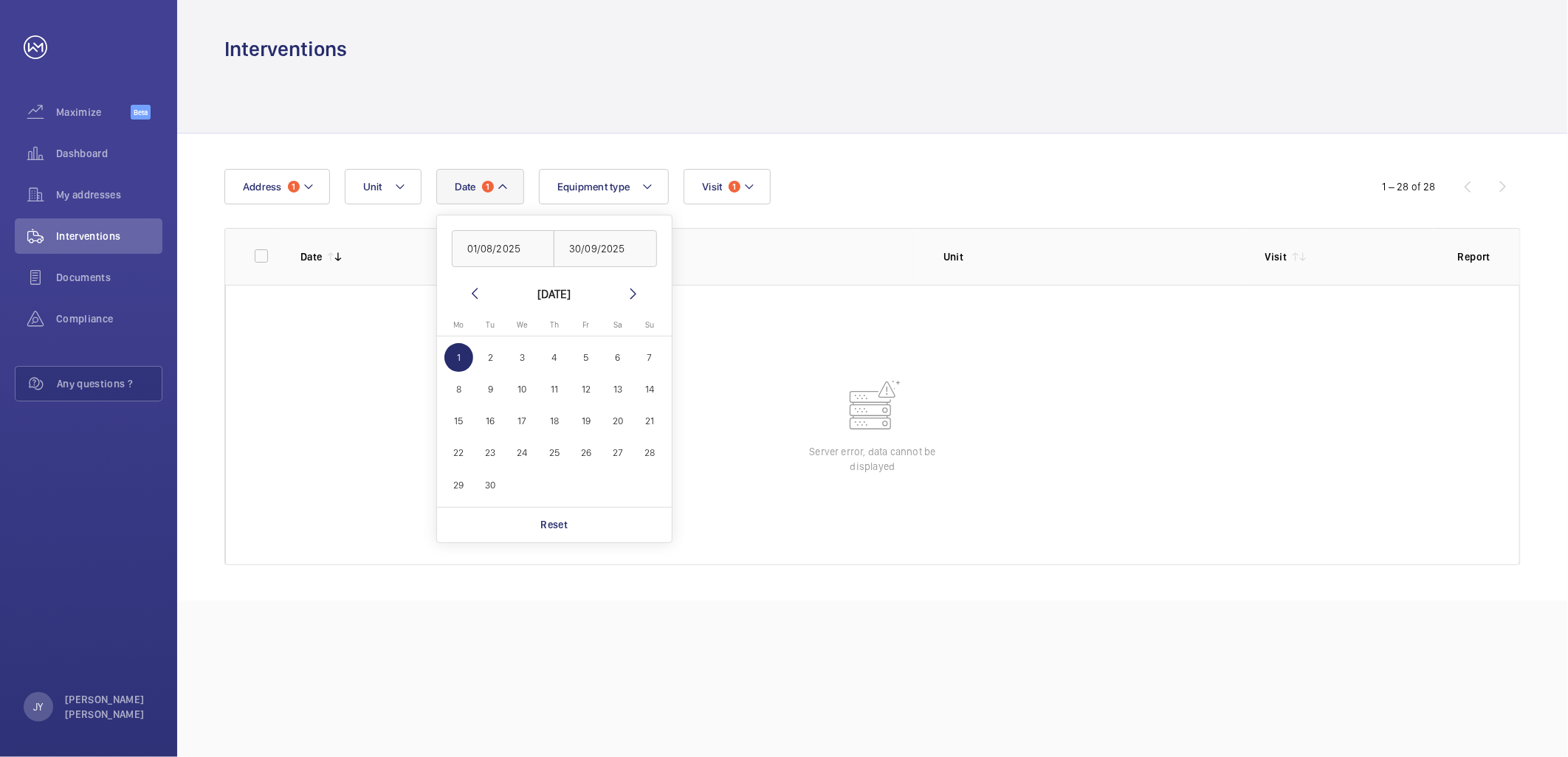
type input "01/09/2025"
click at [540, 367] on button "4" at bounding box center [554, 357] width 31 height 31
type input "04/09/2025"
click at [460, 355] on span "1" at bounding box center [459, 357] width 29 height 29
click at [498, 479] on span "30" at bounding box center [491, 485] width 29 height 29
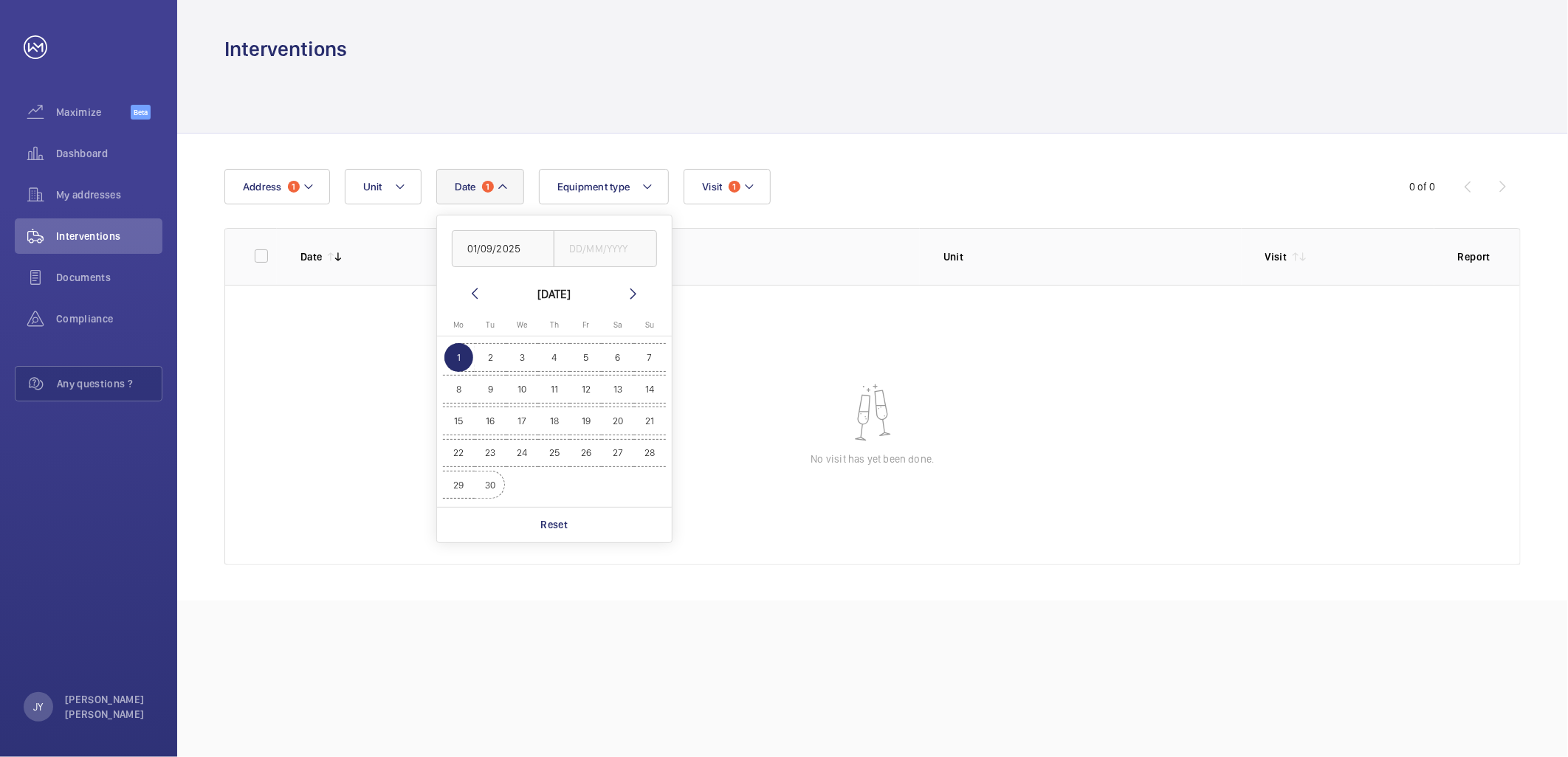
type input "30/09/2025"
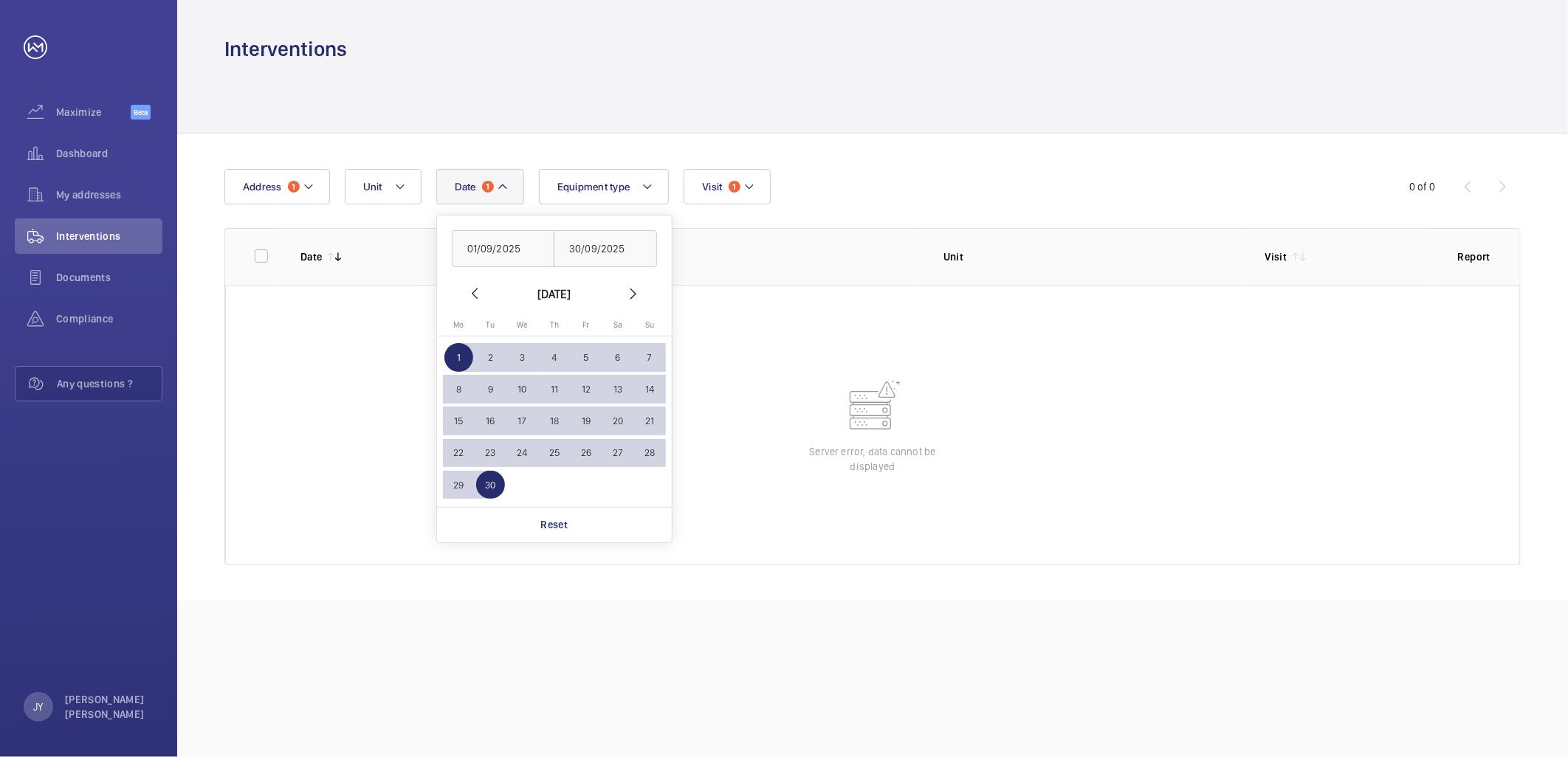
click at [889, 474] on wm-front-table-error "Server error, data cannot be displayed" at bounding box center [873, 425] width 1295 height 281
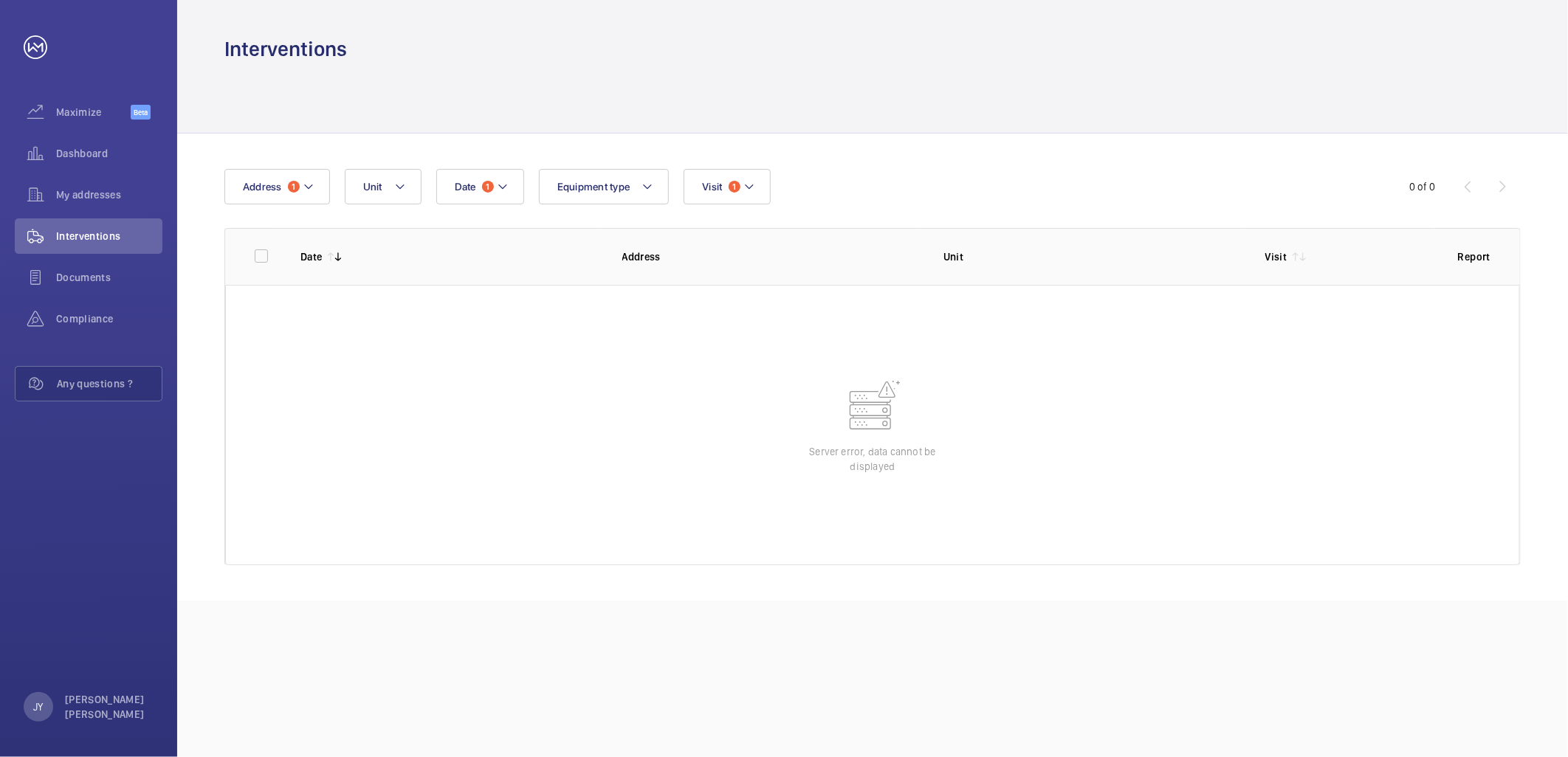
click at [889, 474] on wm-front-table-error "Server error, data cannot be displayed" at bounding box center [873, 425] width 1295 height 281
drag, startPoint x: 889, startPoint y: 474, endPoint x: 898, endPoint y: 446, distance: 29.4
click at [889, 474] on wm-front-table-error "Server error, data cannot be displayed" at bounding box center [873, 425] width 1295 height 281
click at [898, 444] on p "Server error, data cannot be displayed" at bounding box center [872, 459] width 147 height 29
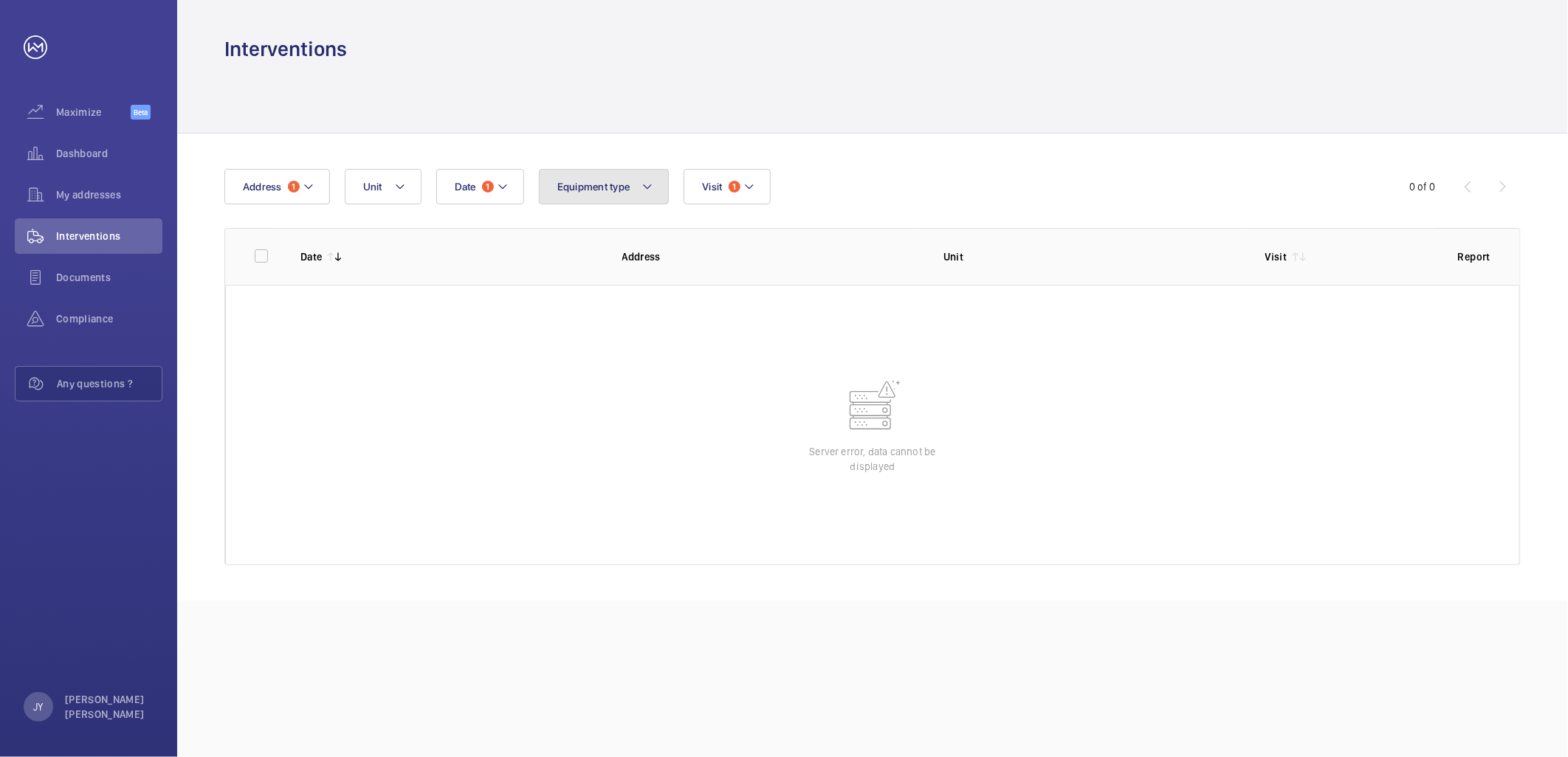
click at [646, 175] on button "Equipment type" at bounding box center [604, 186] width 130 height 35
click at [701, 105] on div at bounding box center [873, 97] width 1296 height 70
click at [301, 175] on button "Address 1" at bounding box center [278, 186] width 106 height 35
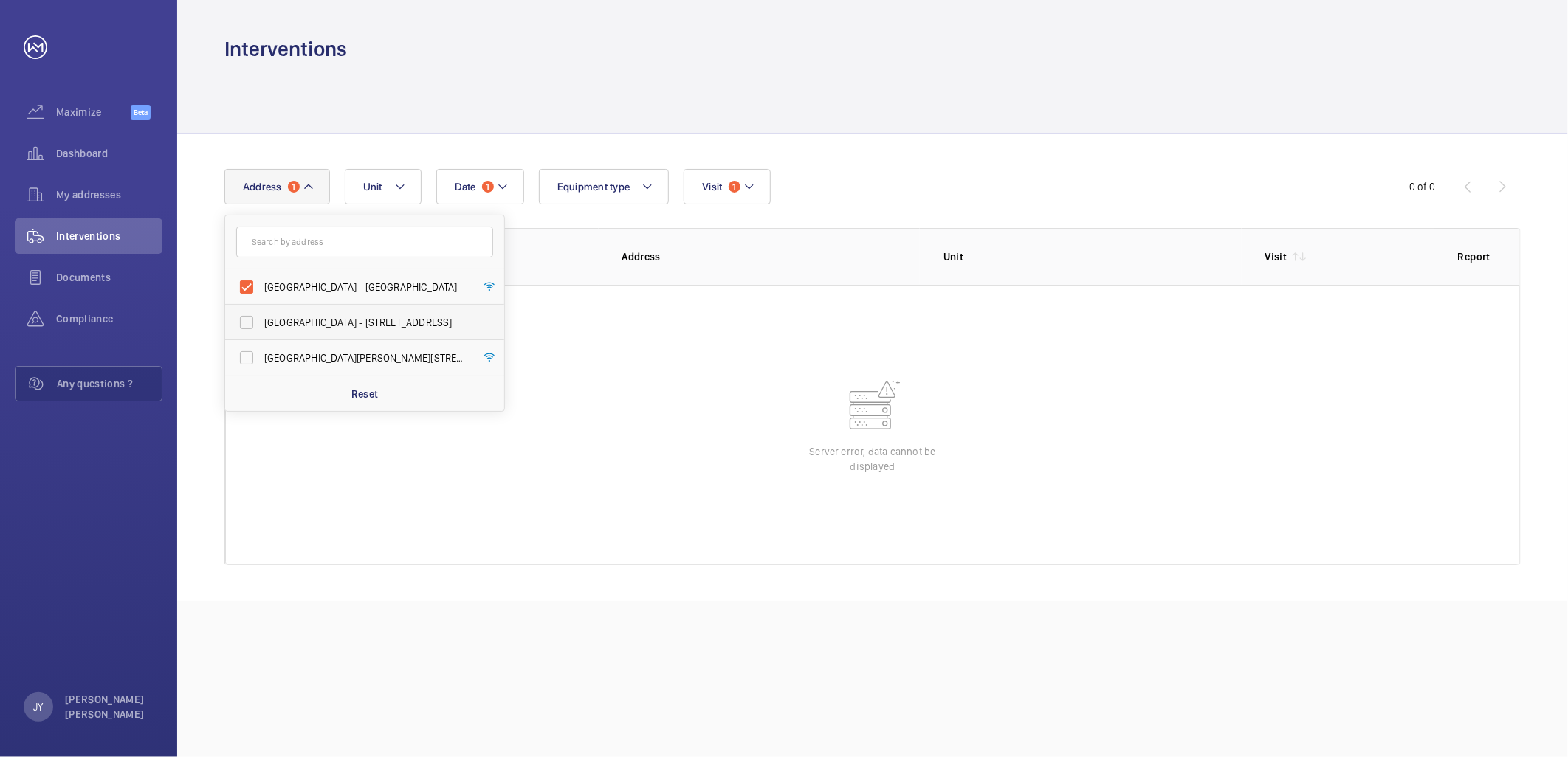
click at [348, 313] on label "[GEOGRAPHIC_DATA] - [STREET_ADDRESS]" at bounding box center [354, 322] width 257 height 35
click at [262, 313] on input "[GEOGRAPHIC_DATA] - [STREET_ADDRESS]" at bounding box center [246, 322] width 29 height 29
checkbox input "true"
click at [345, 347] on label "[GEOGRAPHIC_DATA][PERSON_NAME][STREET_ADDRESS]" at bounding box center [354, 358] width 257 height 35
click at [262, 347] on input "[GEOGRAPHIC_DATA][PERSON_NAME][STREET_ADDRESS]" at bounding box center [246, 357] width 29 height 29
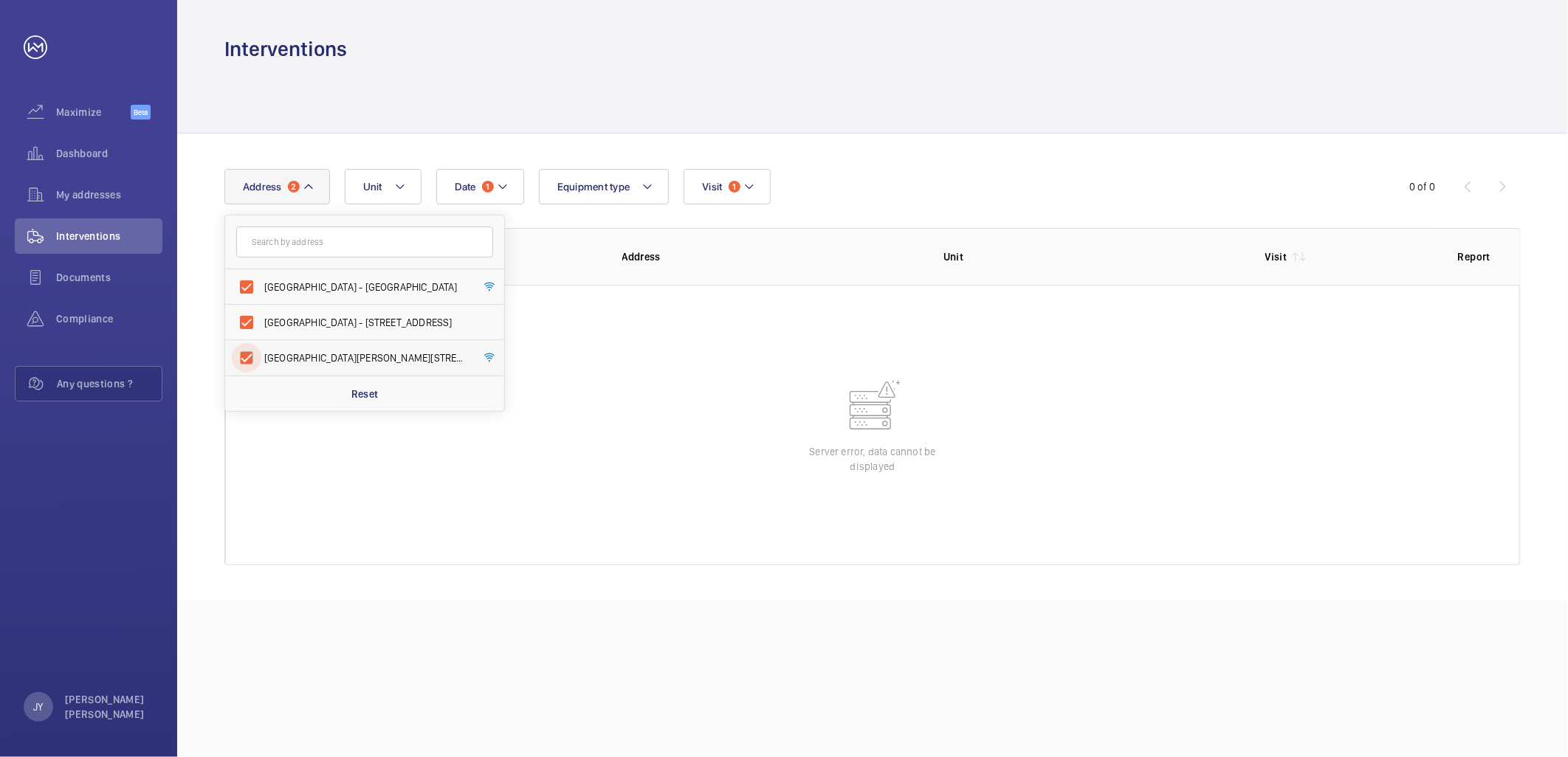
checkbox input "true"
click at [370, 291] on span "[GEOGRAPHIC_DATA] - [GEOGRAPHIC_DATA]" at bounding box center [366, 287] width 203 height 15
click at [262, 291] on input "[GEOGRAPHIC_DATA] - [GEOGRAPHIC_DATA]" at bounding box center [246, 287] width 29 height 29
checkbox input "false"
click at [364, 315] on span "[GEOGRAPHIC_DATA] - [STREET_ADDRESS]" at bounding box center [366, 322] width 203 height 15
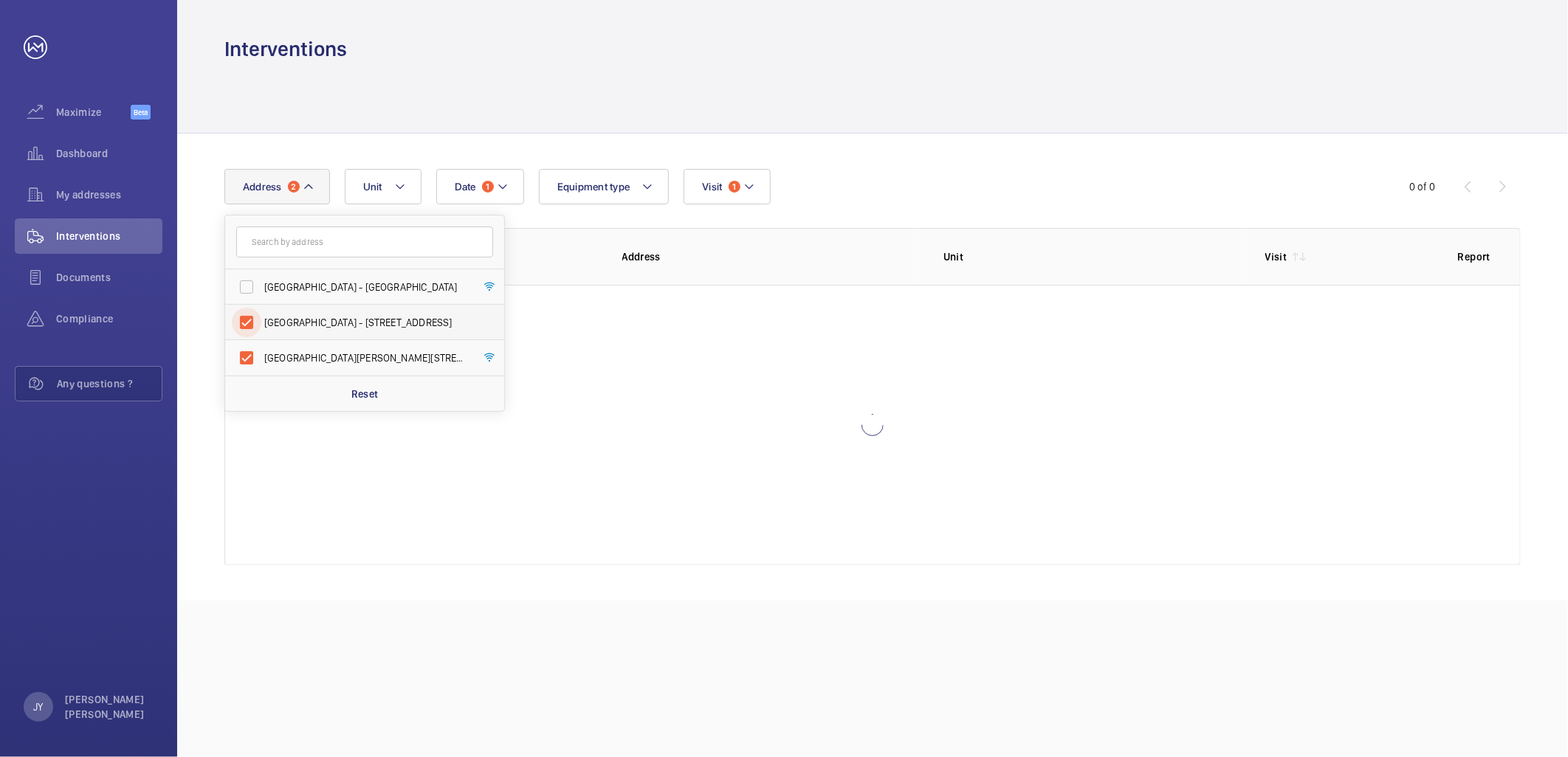
click at [262, 314] on input "[GEOGRAPHIC_DATA] - [STREET_ADDRESS]" at bounding box center [246, 322] width 29 height 29
checkbox input "false"
click at [353, 344] on label "[GEOGRAPHIC_DATA][PERSON_NAME][STREET_ADDRESS]" at bounding box center [354, 358] width 257 height 35
click at [262, 344] on input "[GEOGRAPHIC_DATA][PERSON_NAME][STREET_ADDRESS]" at bounding box center [246, 357] width 29 height 29
checkbox input "false"
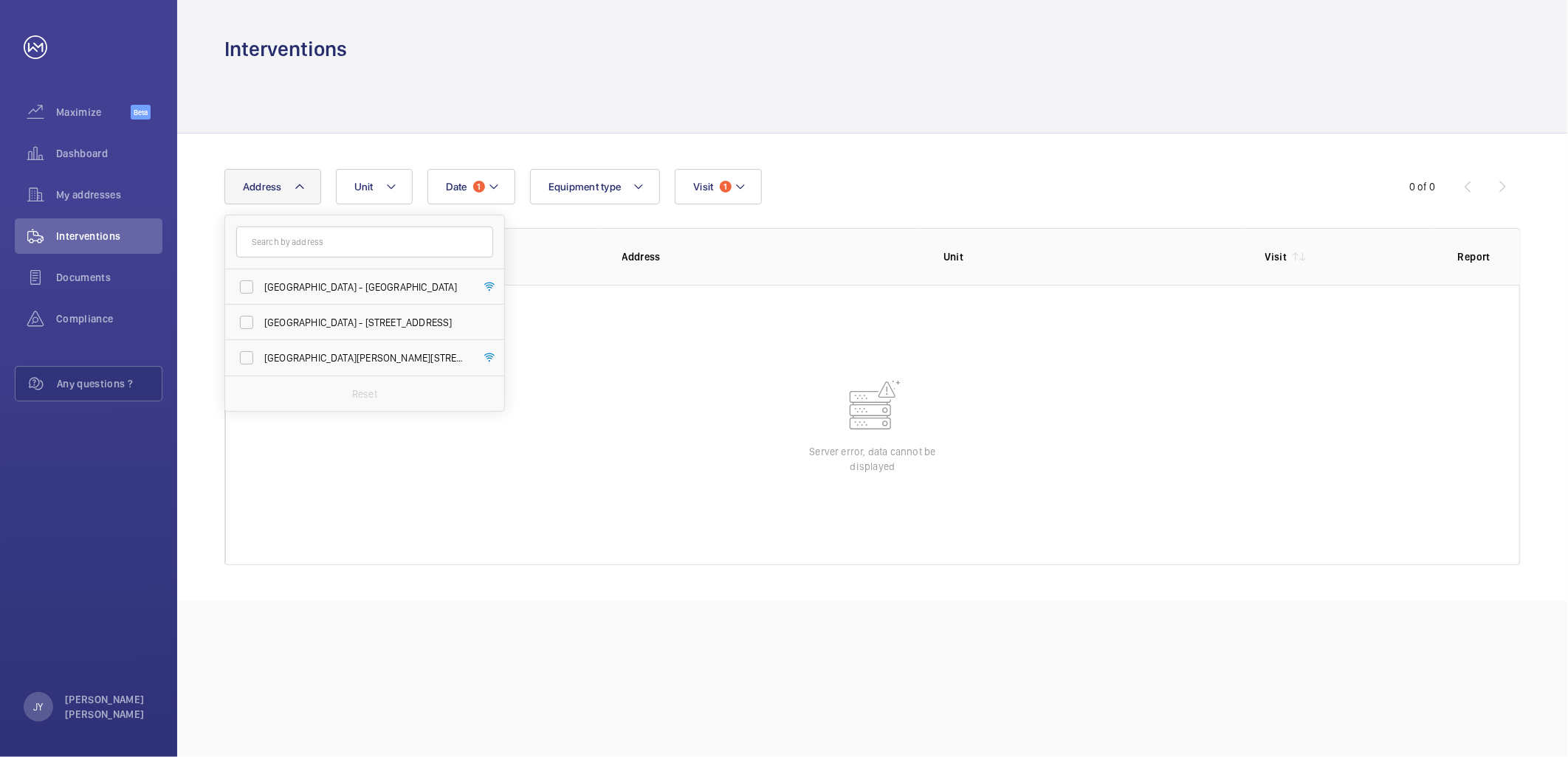
click at [717, 74] on div at bounding box center [873, 97] width 1296 height 70
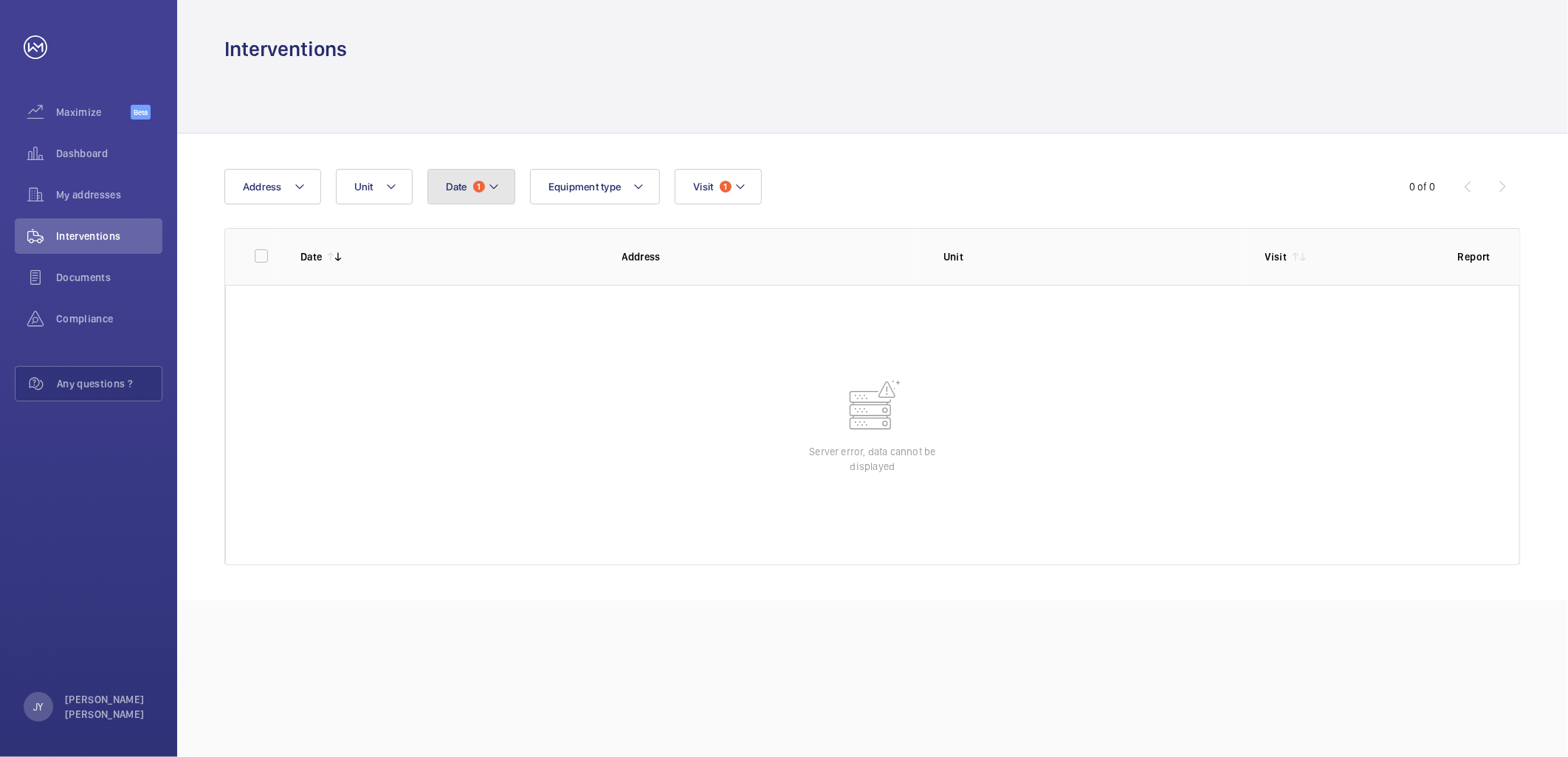
click at [496, 187] on mat-icon at bounding box center [493, 186] width 12 height 18
click at [470, 285] on mat-icon at bounding box center [466, 293] width 18 height 18
